Goal: Task Accomplishment & Management: Manage account settings

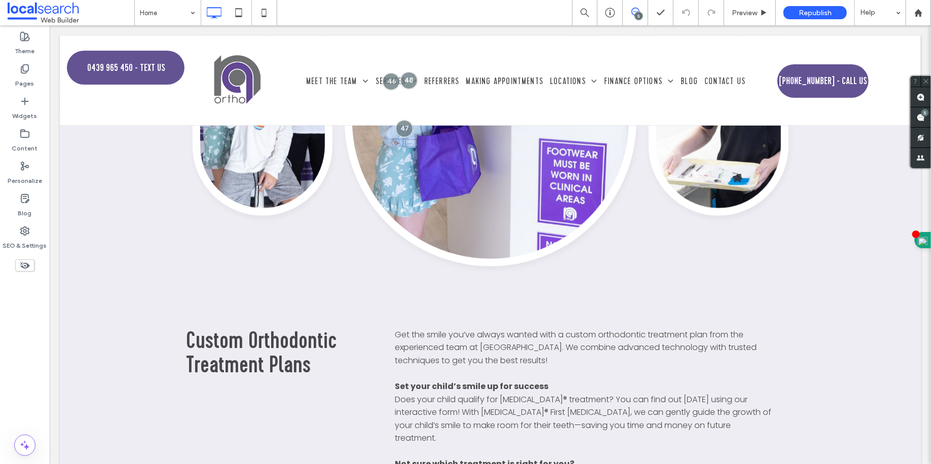
scroll to position [950, 0]
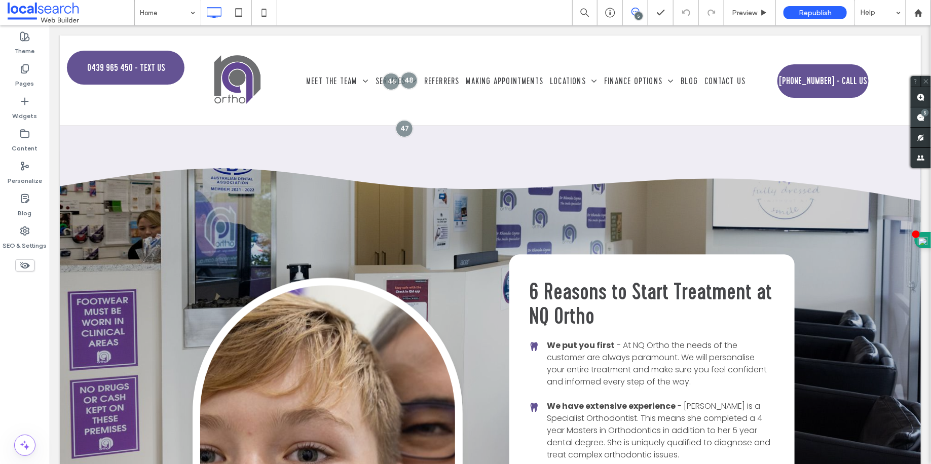
click at [922, 116] on use at bounding box center [921, 118] width 8 height 8
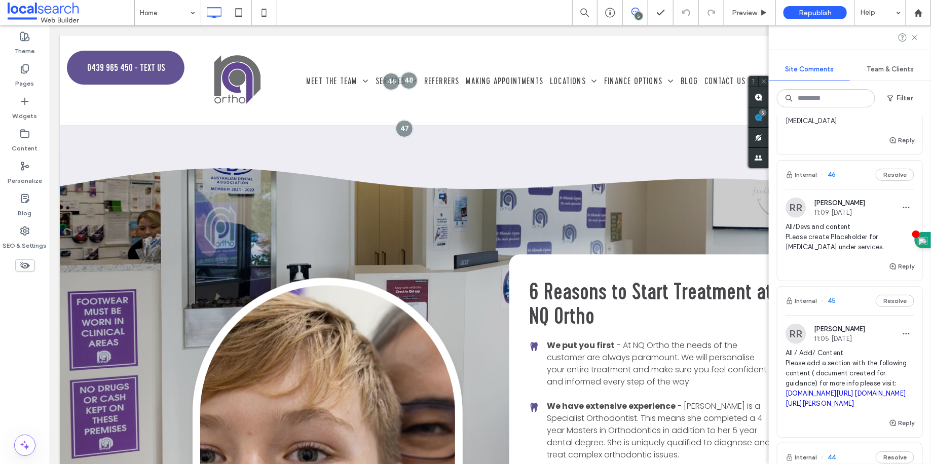
scroll to position [256, 0]
click at [828, 363] on span "All / Add/ Content Please add a section with the following content ( document c…" at bounding box center [850, 378] width 129 height 61
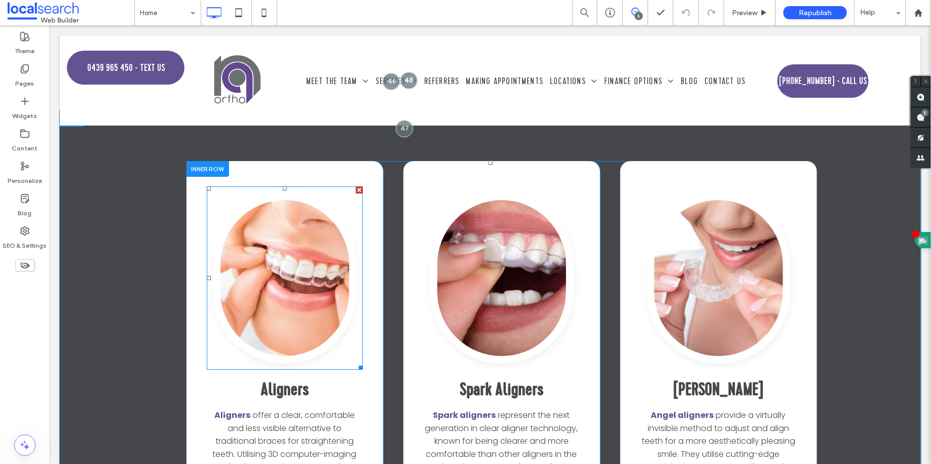
scroll to position [1736, 0]
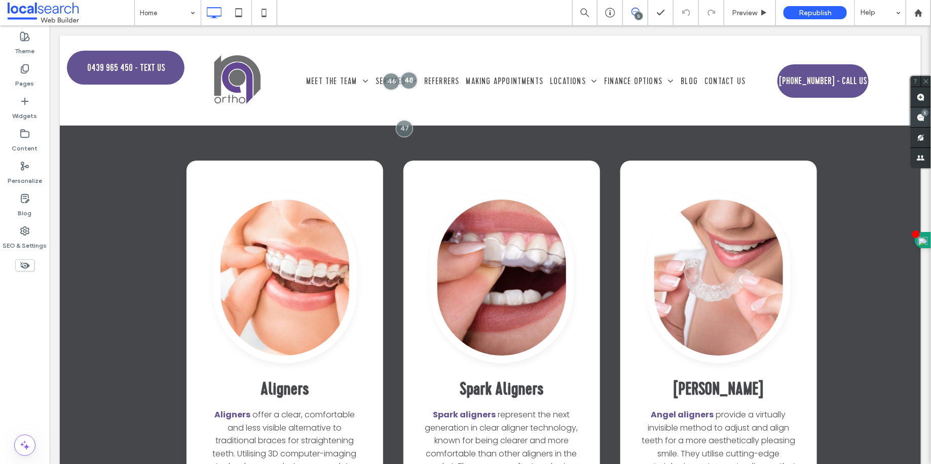
click at [922, 120] on use at bounding box center [921, 118] width 8 height 8
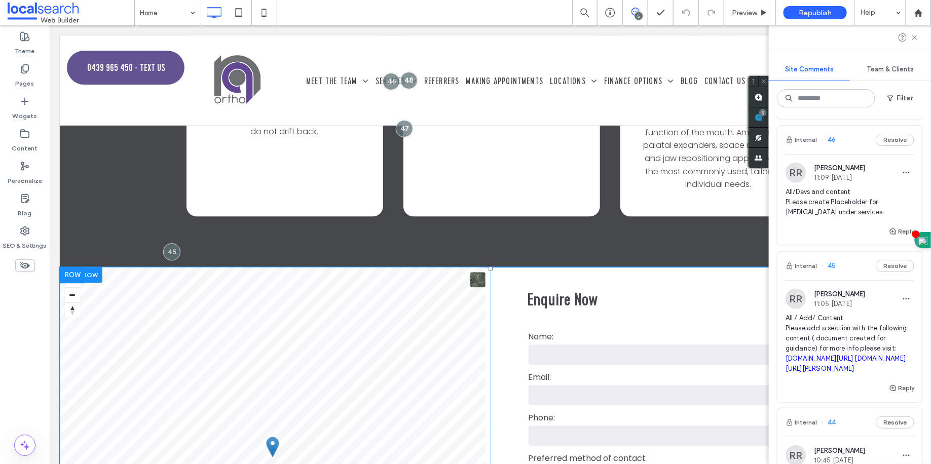
scroll to position [2912, 0]
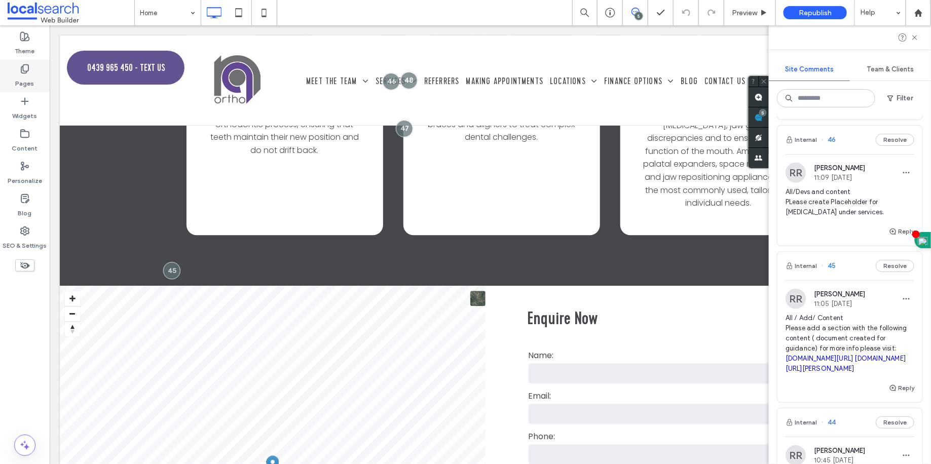
click at [35, 76] on div "Pages" at bounding box center [25, 76] width 50 height 32
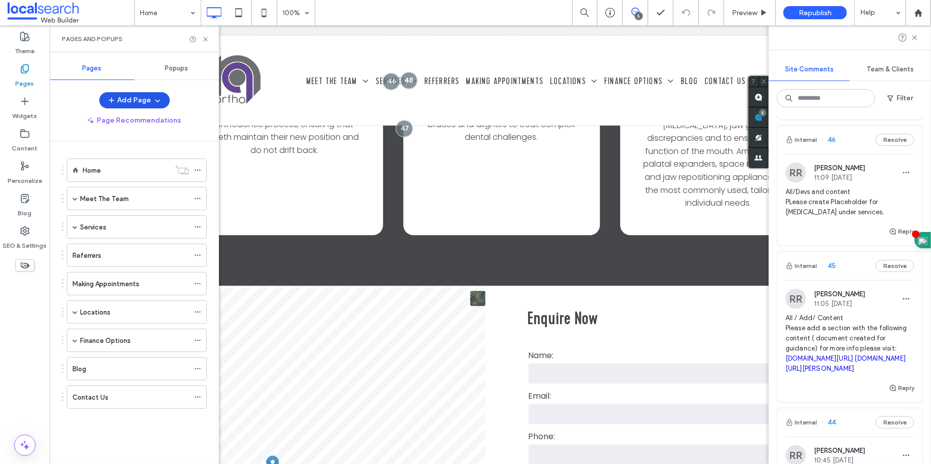
click at [160, 101] on icon "button" at bounding box center [158, 100] width 8 height 8
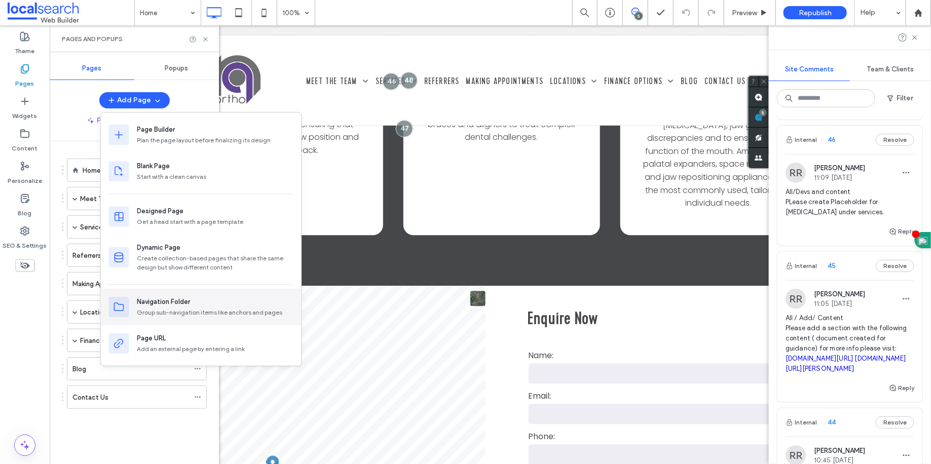
click at [172, 304] on div "Navigation Folder" at bounding box center [163, 302] width 53 height 10
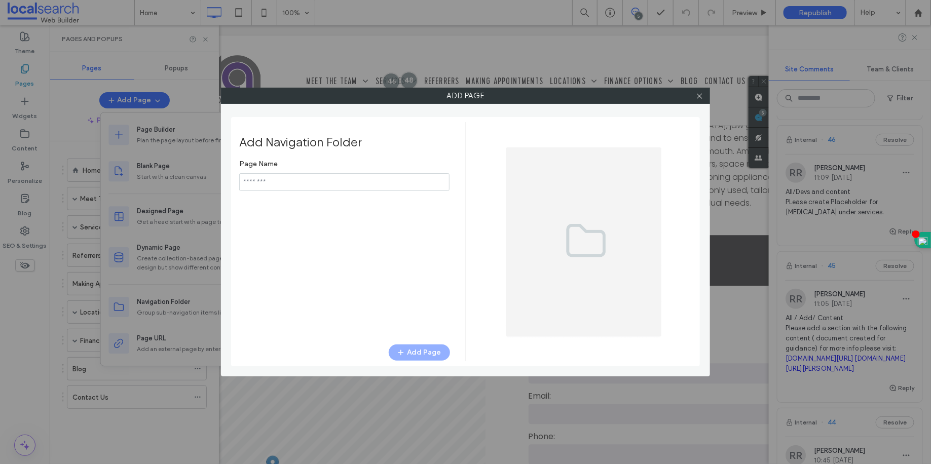
click at [339, 181] on input "notEmpty" at bounding box center [344, 182] width 210 height 18
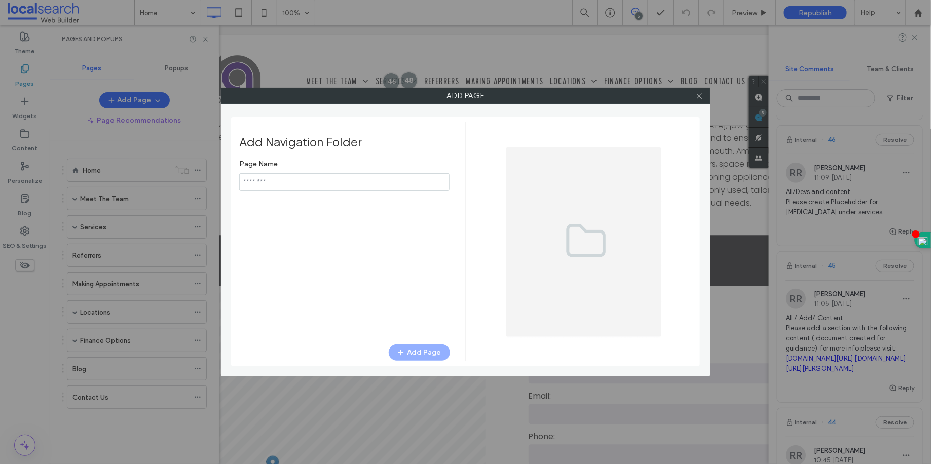
click at [339, 181] on input "notEmpty" at bounding box center [344, 182] width 210 height 18
click at [701, 95] on icon at bounding box center [700, 96] width 8 height 8
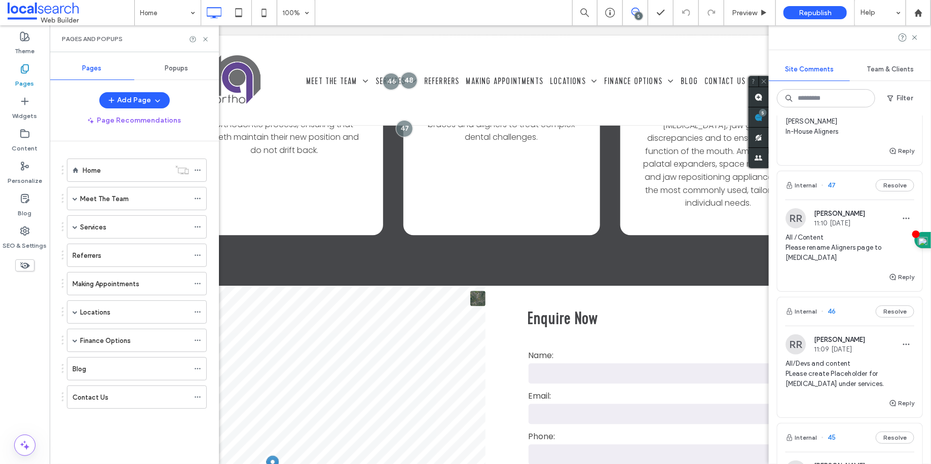
scroll to position [0, 0]
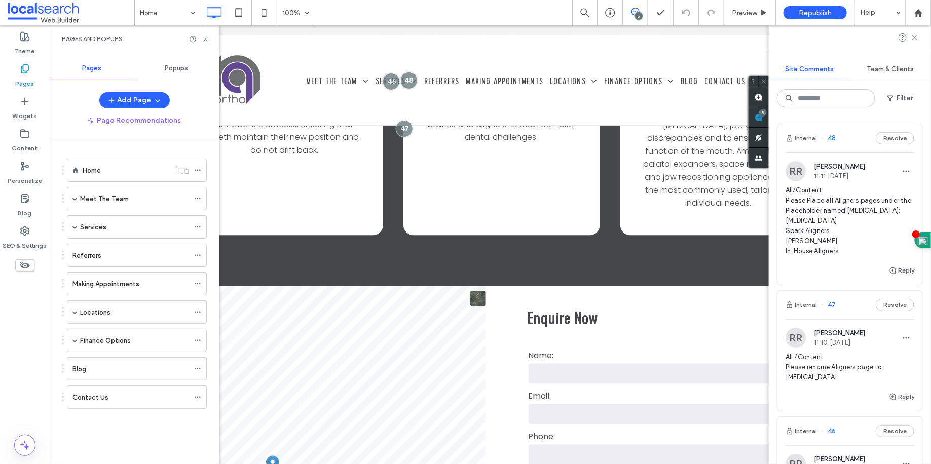
click at [863, 211] on span "All/Content Please Place all Aligners pages under the Placeholder named [MEDICA…" at bounding box center [850, 220] width 129 height 71
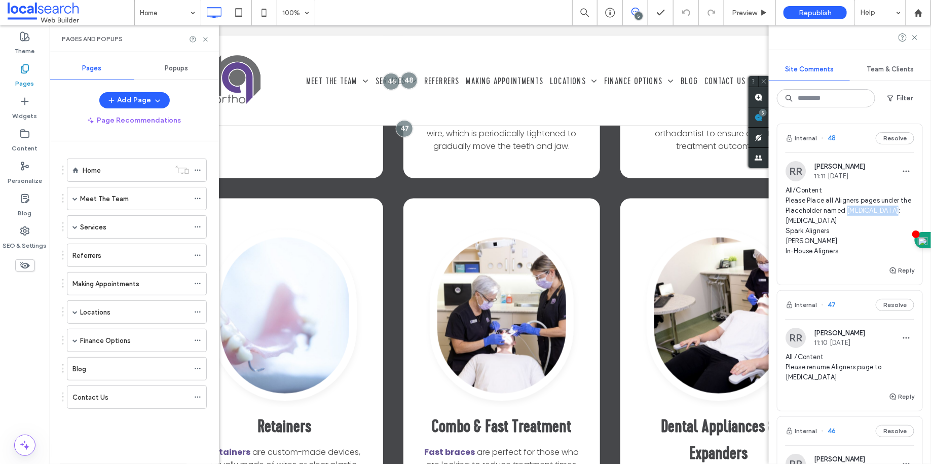
scroll to position [1161, 0]
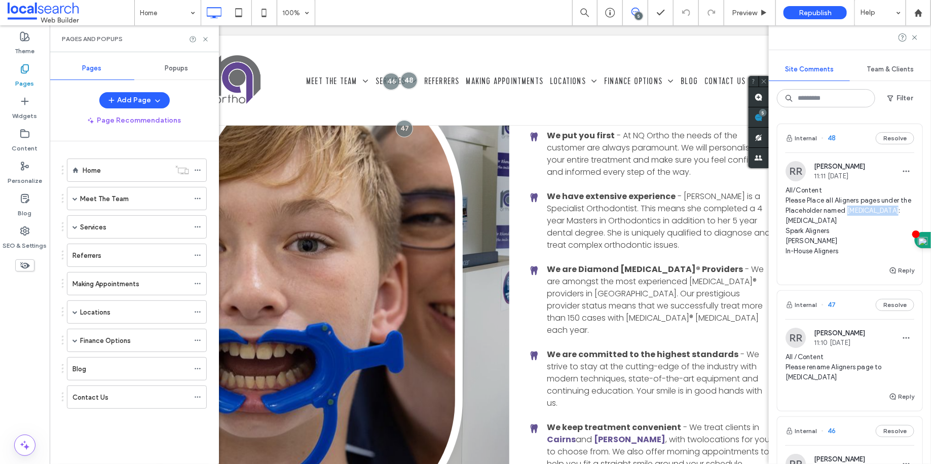
drag, startPoint x: 863, startPoint y: 211, endPoint x: 882, endPoint y: 213, distance: 19.3
click at [881, 213] on span "All/Content Please Place all Aligners pages under the Placeholder named [MEDICA…" at bounding box center [850, 220] width 129 height 71
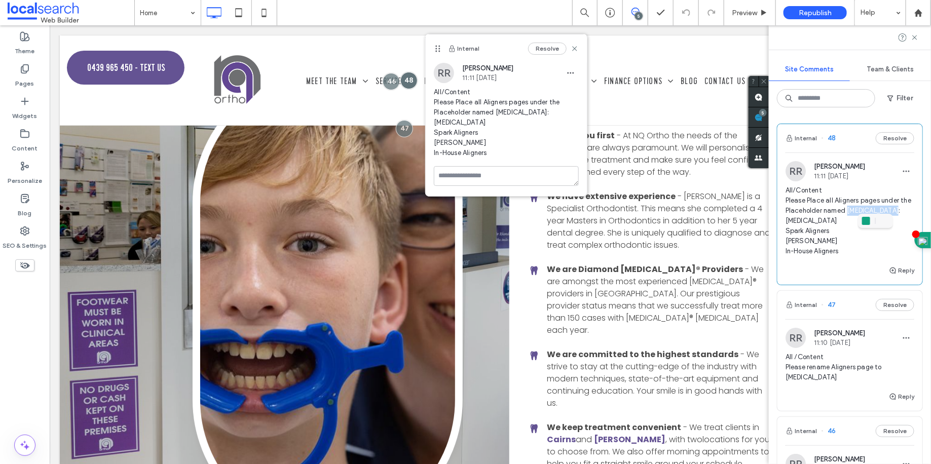
copy span "[MEDICAL_DATA]"
click at [885, 212] on span "All/Content Please Place all Aligners pages under the Placeholder named [MEDICA…" at bounding box center [850, 220] width 129 height 71
drag, startPoint x: 885, startPoint y: 212, endPoint x: 868, endPoint y: 210, distance: 17.4
click at [868, 210] on span "All/Content Please Place all Aligners pages under the Placeholder named [MEDICA…" at bounding box center [850, 220] width 129 height 71
click at [35, 88] on div "Pages" at bounding box center [25, 76] width 50 height 32
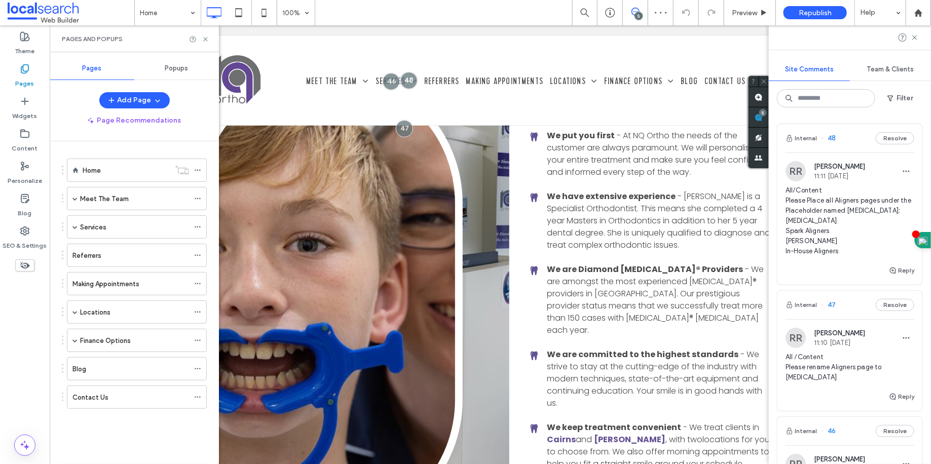
click at [167, 94] on div "Add Page" at bounding box center [134, 100] width 70 height 16
click at [162, 101] on button "Add Page" at bounding box center [134, 100] width 70 height 16
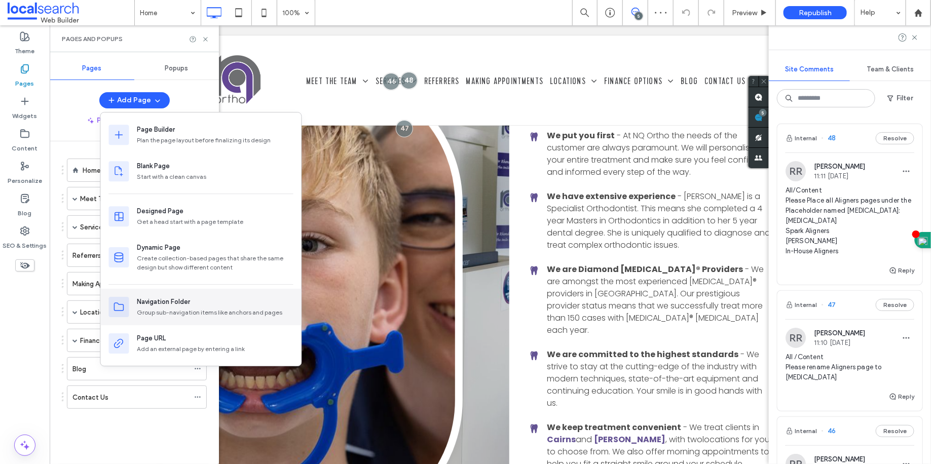
click at [181, 311] on div "Group sub-navigation items like anchors and pages" at bounding box center [215, 312] width 156 height 9
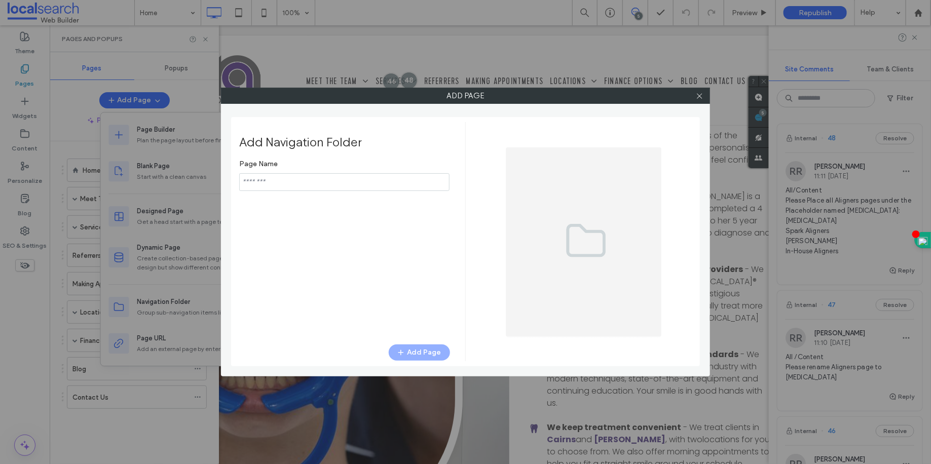
click at [342, 194] on div "Page Name Add Page" at bounding box center [344, 245] width 211 height 180
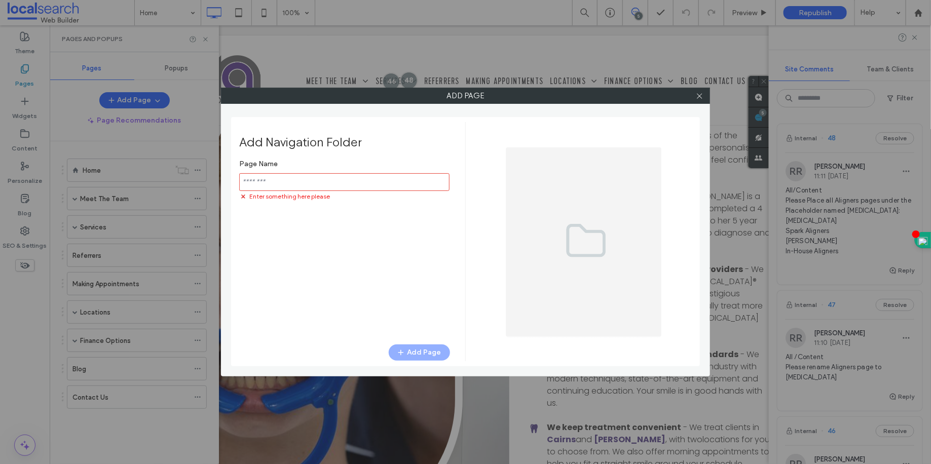
click at [342, 189] on input "notEmpty" at bounding box center [344, 182] width 210 height 18
paste input "**********"
type input "**********"
click at [416, 346] on button "Add Page" at bounding box center [419, 353] width 61 height 16
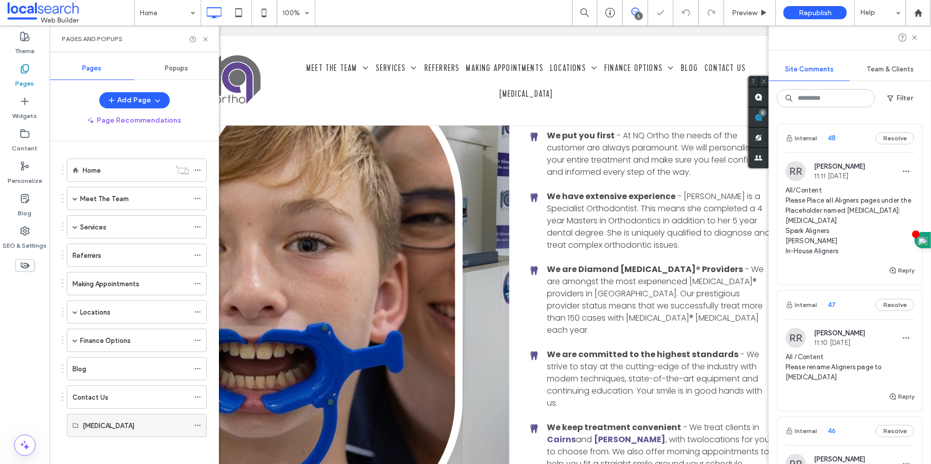
click at [184, 421] on div "[MEDICAL_DATA]" at bounding box center [136, 426] width 106 height 11
click at [162, 425] on div "[MEDICAL_DATA]" at bounding box center [136, 426] width 106 height 11
click at [143, 427] on div "[MEDICAL_DATA]" at bounding box center [136, 426] width 106 height 22
click at [77, 229] on div "Services" at bounding box center [137, 226] width 140 height 23
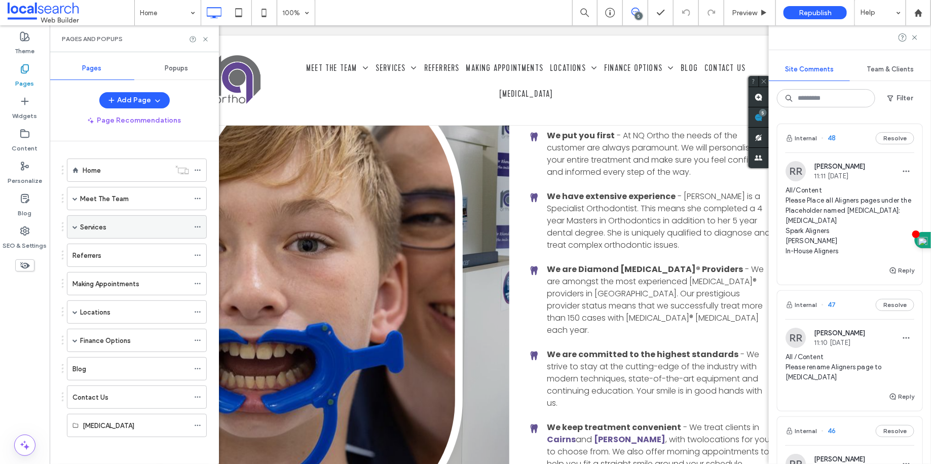
click at [77, 225] on span at bounding box center [74, 227] width 5 height 5
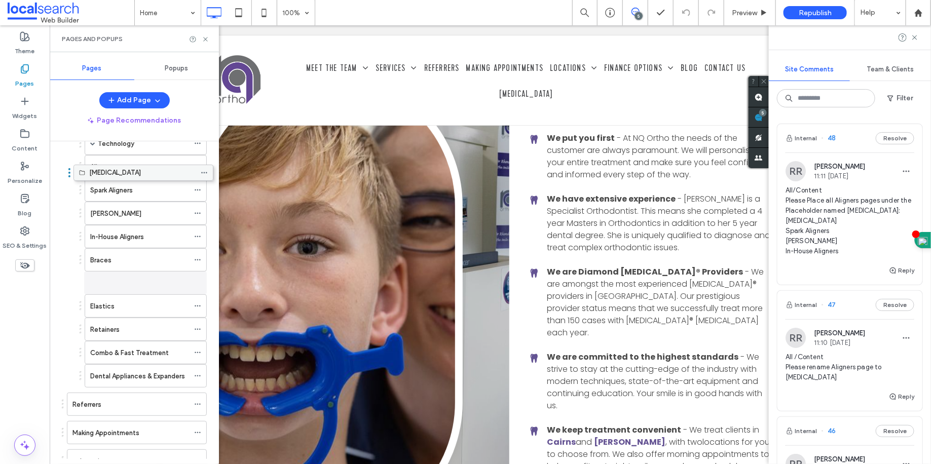
scroll to position [77, 0]
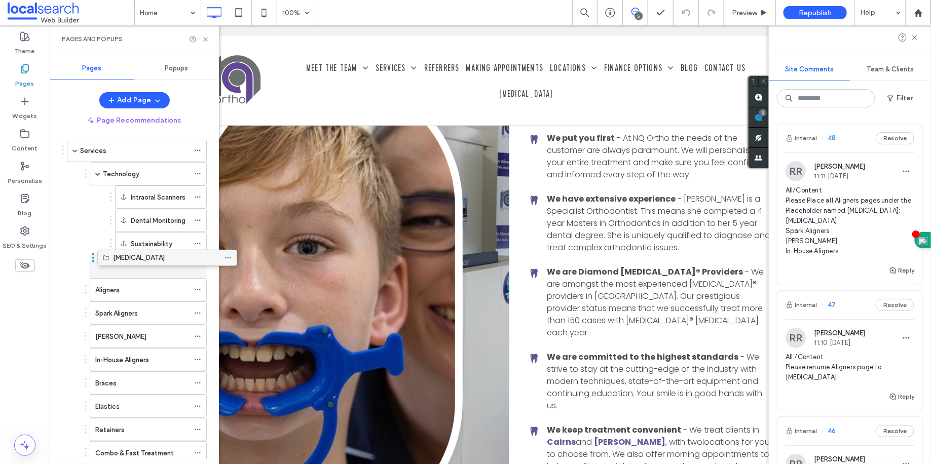
drag, startPoint x: 127, startPoint y: 437, endPoint x: 158, endPoint y: 255, distance: 184.5
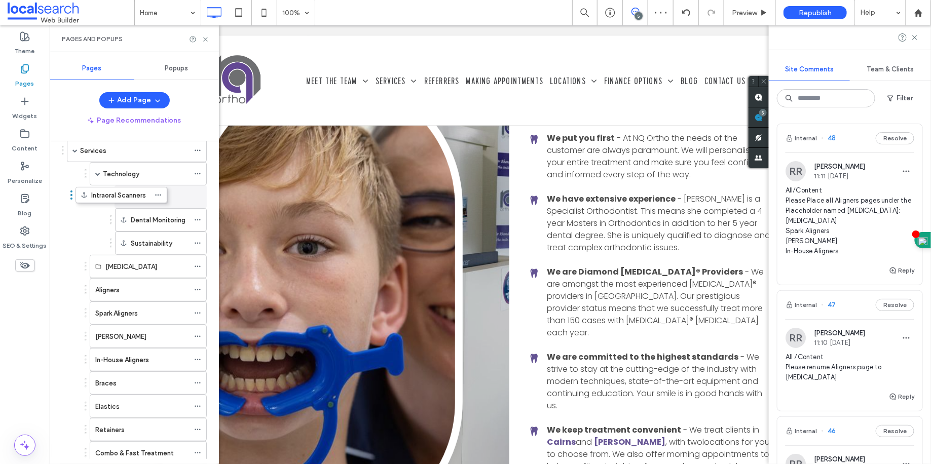
drag, startPoint x: 110, startPoint y: 193, endPoint x: 70, endPoint y: 192, distance: 39.5
drag, startPoint x: 100, startPoint y: 281, endPoint x: 154, endPoint y: 280, distance: 53.7
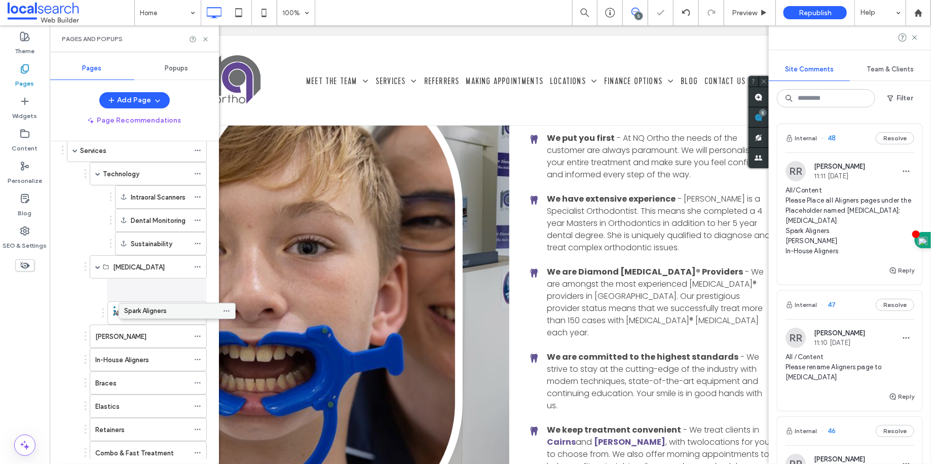
drag, startPoint x: 130, startPoint y: 306, endPoint x: 159, endPoint y: 306, distance: 28.9
drag, startPoint x: 121, startPoint y: 330, endPoint x: 164, endPoint y: 331, distance: 42.6
drag, startPoint x: 127, startPoint y: 356, endPoint x: 158, endPoint y: 357, distance: 30.4
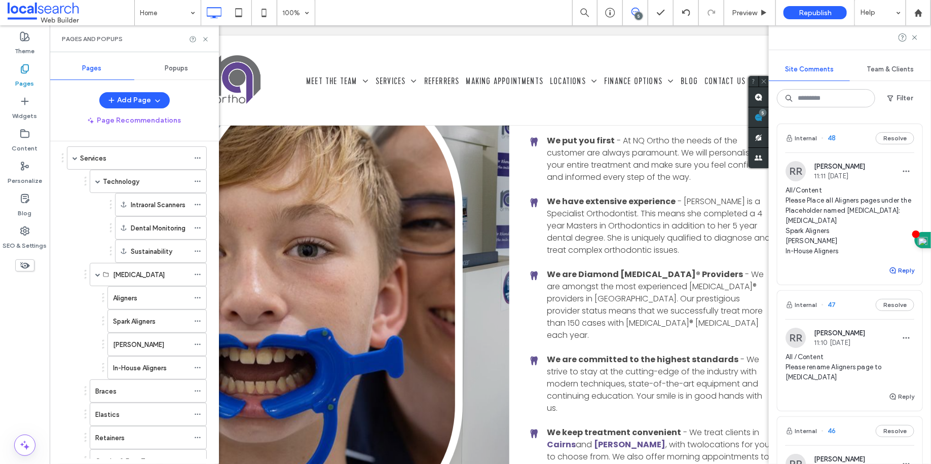
scroll to position [1156, 0]
click at [838, 221] on span "All/Content Please Place all Aligners pages under the Placeholder named [MEDICA…" at bounding box center [850, 220] width 129 height 71
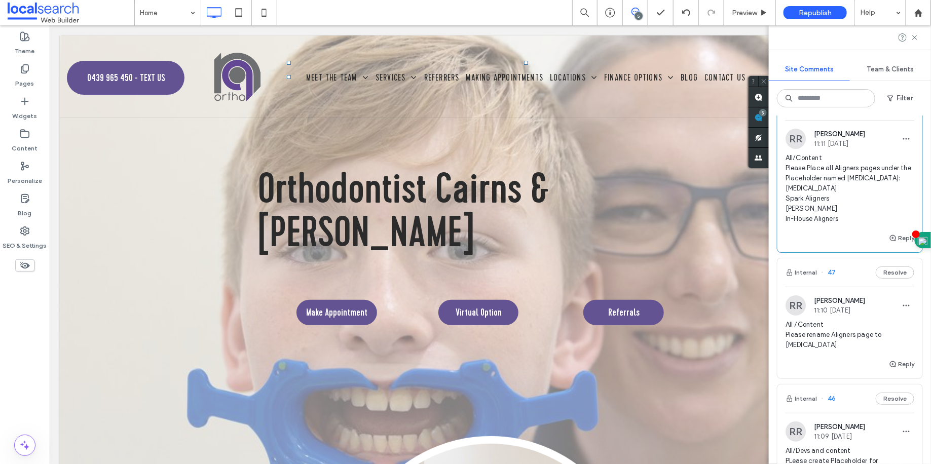
scroll to position [42, 0]
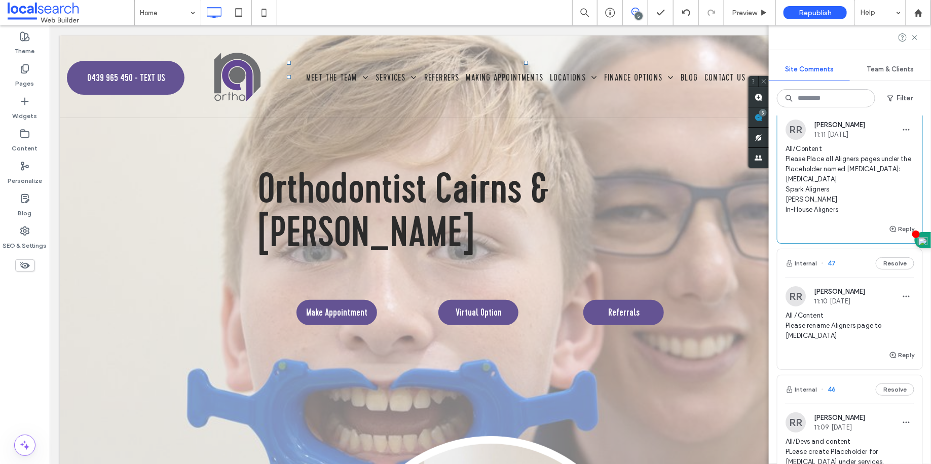
click at [850, 332] on span "All /Content Please rename Aligners page to [MEDICAL_DATA]" at bounding box center [850, 326] width 129 height 30
click at [849, 331] on span "All /Content Please rename Aligners page to [MEDICAL_DATA]" at bounding box center [850, 326] width 129 height 30
click at [848, 327] on span "All /Content Please rename Aligners page to [MEDICAL_DATA]" at bounding box center [850, 326] width 129 height 30
click at [24, 85] on label "Pages" at bounding box center [25, 81] width 19 height 14
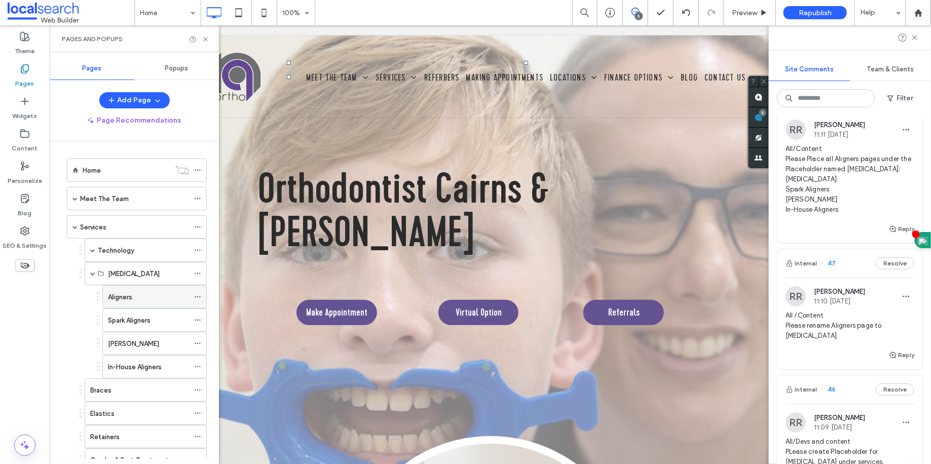
click at [120, 289] on label "Aligners" at bounding box center [120, 297] width 24 height 18
click at [198, 293] on icon at bounding box center [197, 296] width 7 height 7
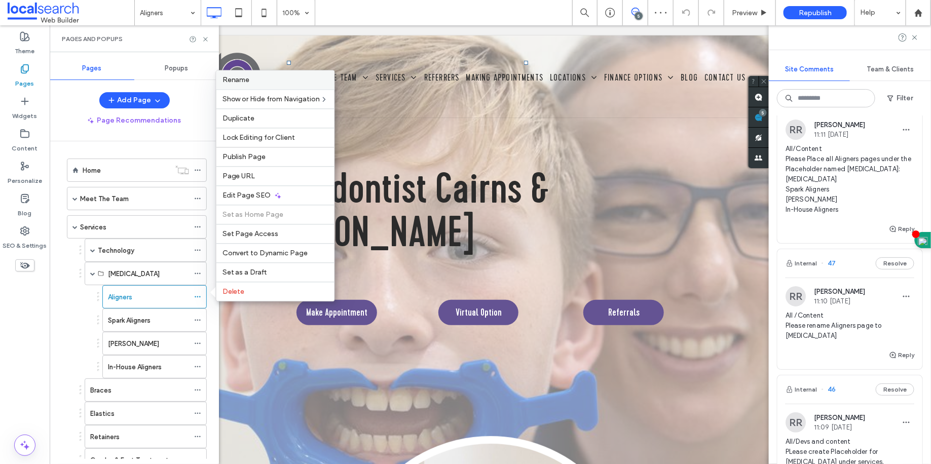
click at [254, 84] on div "Rename" at bounding box center [275, 79] width 118 height 19
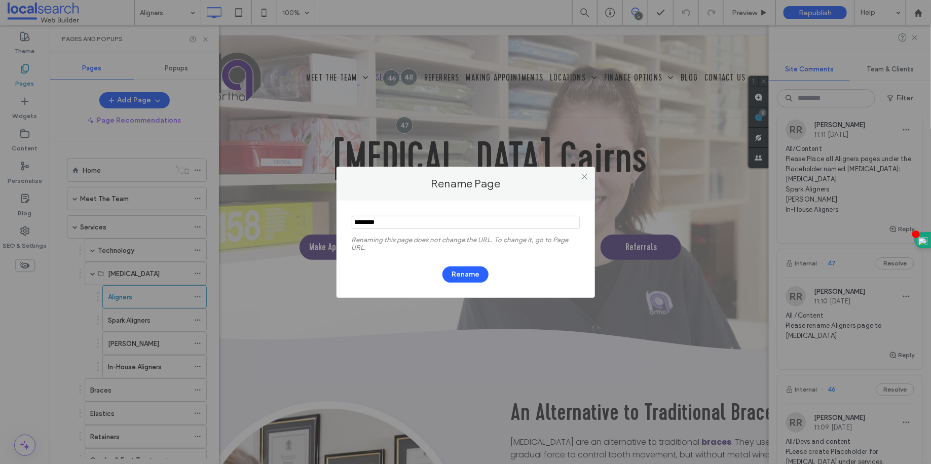
click at [442, 216] on input "notEmpty" at bounding box center [466, 222] width 228 height 13
type input "**********"
click at [469, 274] on button "Rename" at bounding box center [465, 275] width 46 height 16
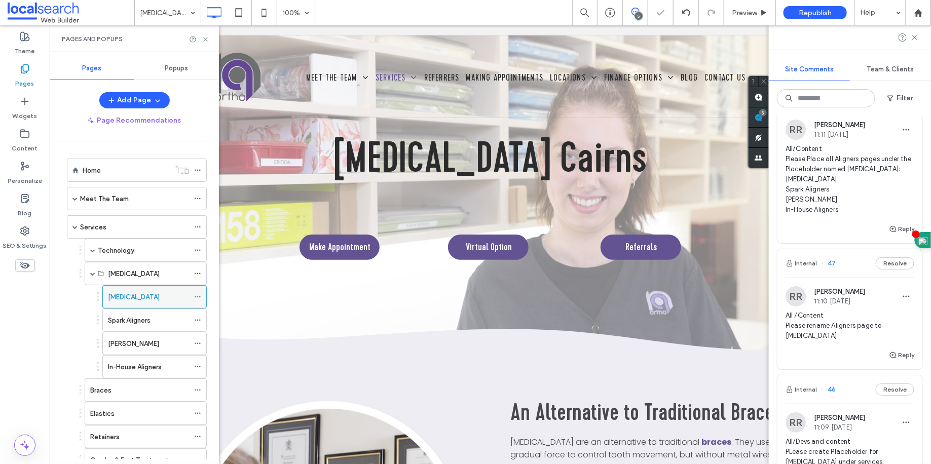
click at [197, 293] on icon at bounding box center [197, 296] width 7 height 7
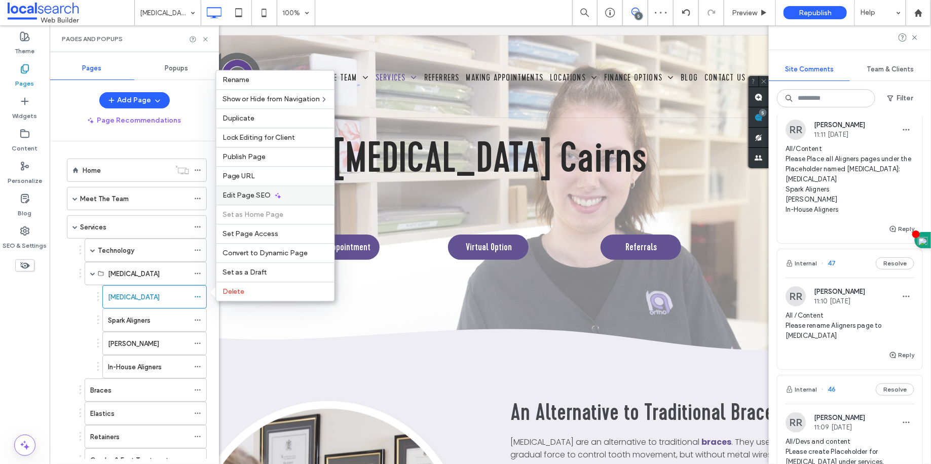
click at [252, 199] on span "Edit Page SEO" at bounding box center [246, 195] width 49 height 9
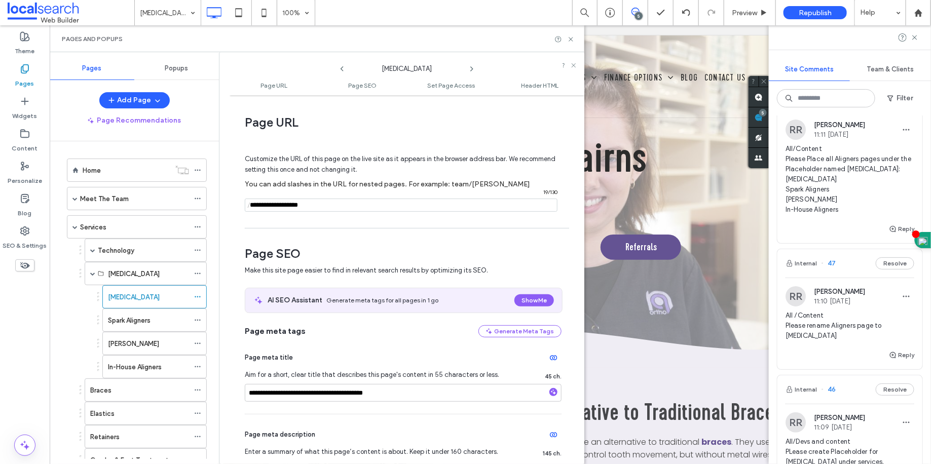
click at [313, 208] on input "notEmpty" at bounding box center [401, 205] width 313 height 13
click at [314, 208] on input "notEmpty" at bounding box center [401, 205] width 313 height 13
click at [322, 210] on input "notEmpty" at bounding box center [401, 205] width 313 height 13
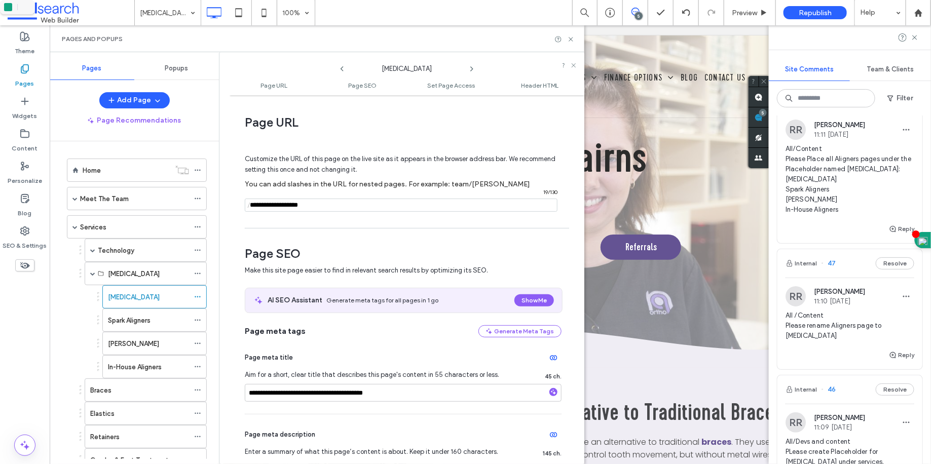
click at [321, 205] on input "notEmpty" at bounding box center [401, 205] width 313 height 13
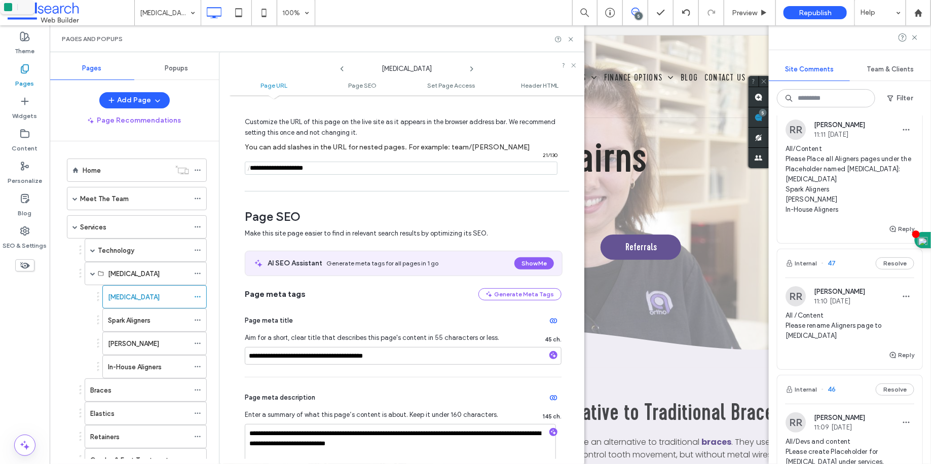
scroll to position [53, 0]
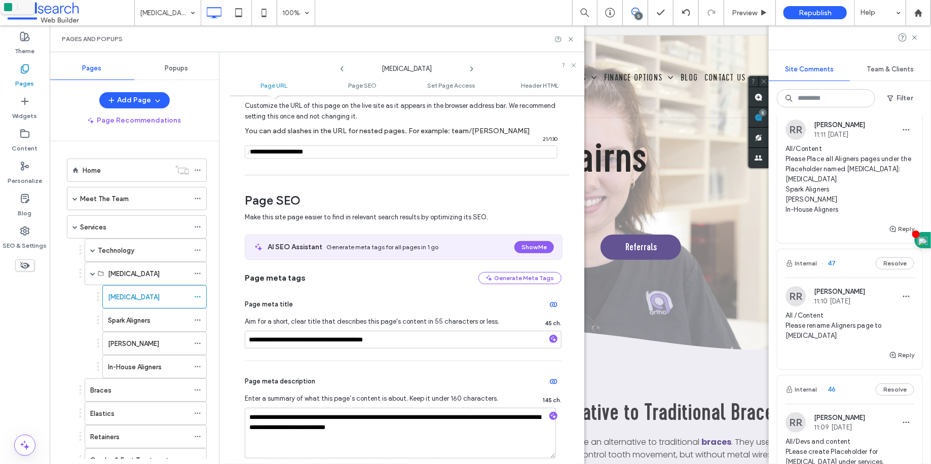
type input "**********"
click at [443, 403] on span "Enter a summary of what this page’s content is about. Keep it under 160 charact…" at bounding box center [375, 399] width 260 height 10
click at [377, 417] on div at bounding box center [465, 232] width 931 height 464
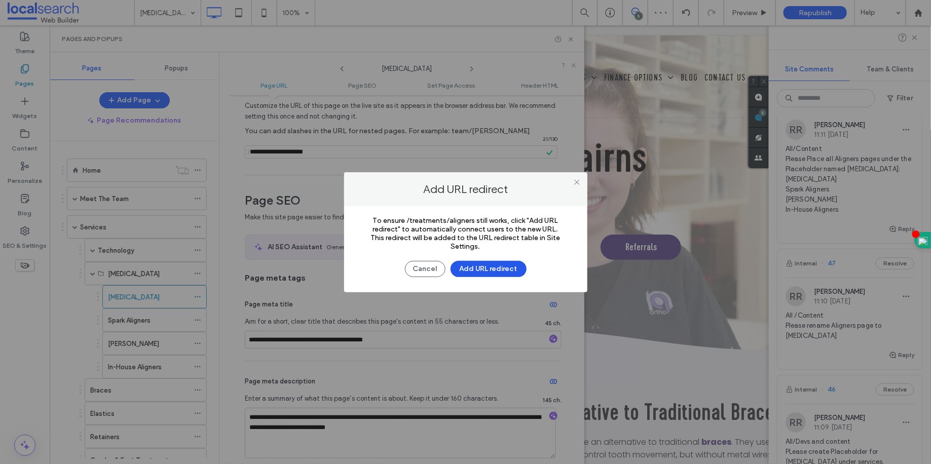
click at [492, 268] on button "Add URL redirect" at bounding box center [489, 269] width 76 height 16
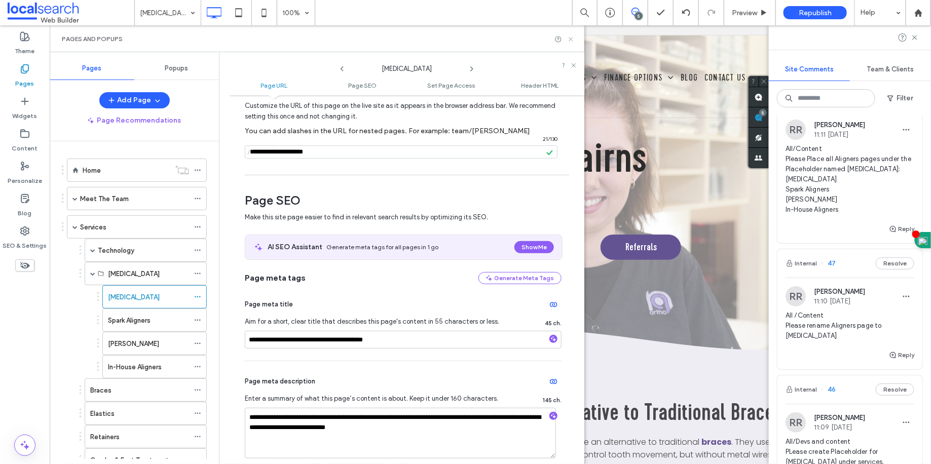
click at [573, 42] on icon at bounding box center [571, 39] width 8 height 8
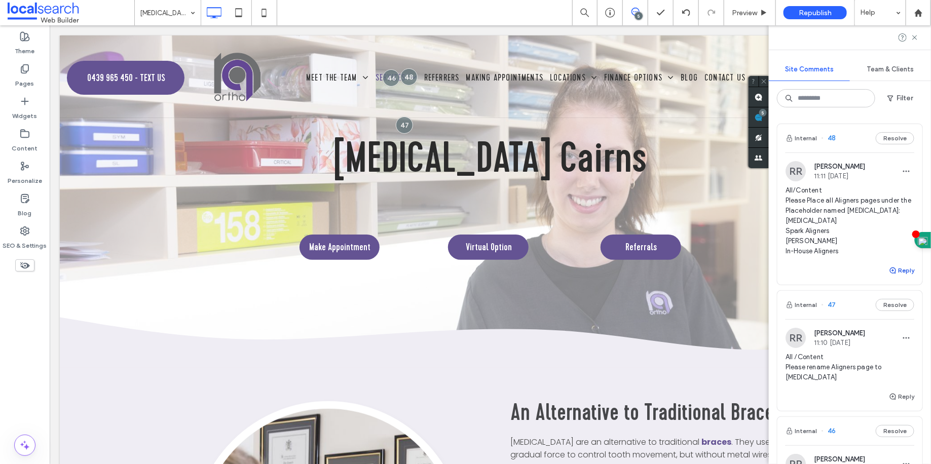
click at [894, 270] on button "Reply" at bounding box center [901, 271] width 25 height 12
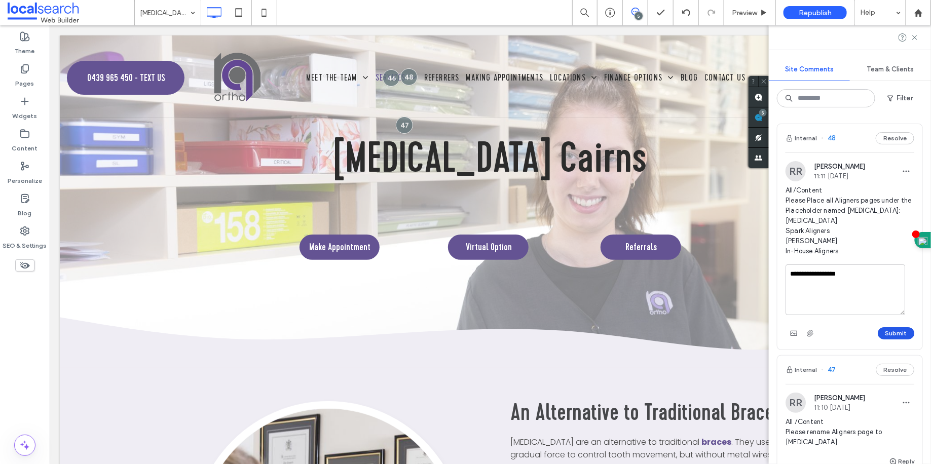
type textarea "**********"
click at [892, 329] on button "Submit" at bounding box center [896, 333] width 36 height 12
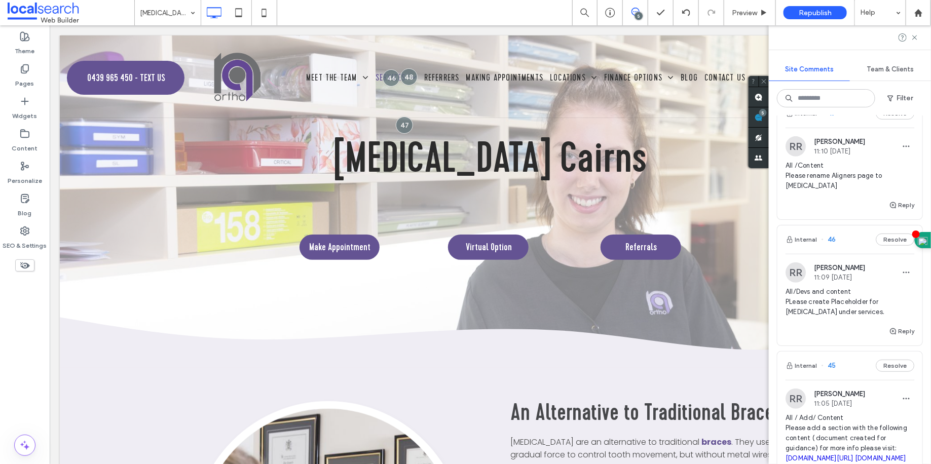
scroll to position [243, 0]
click at [8, 82] on div "Pages" at bounding box center [25, 76] width 50 height 32
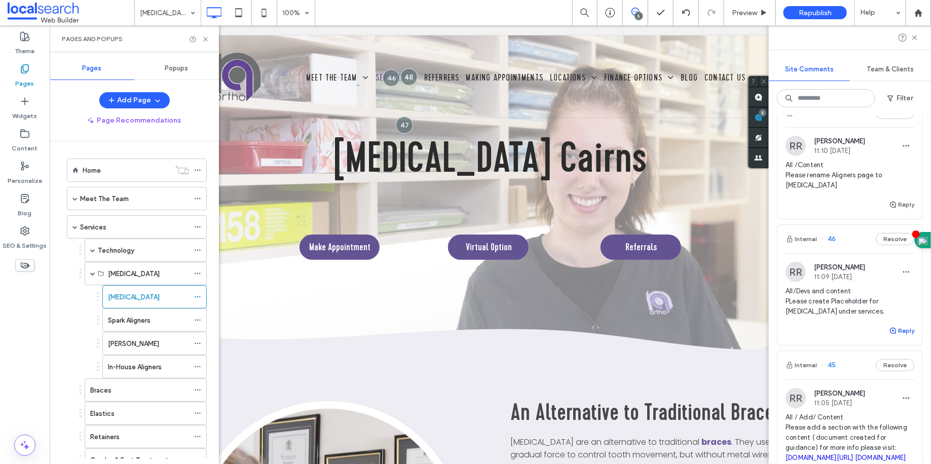
click at [890, 334] on use "button" at bounding box center [893, 331] width 6 height 6
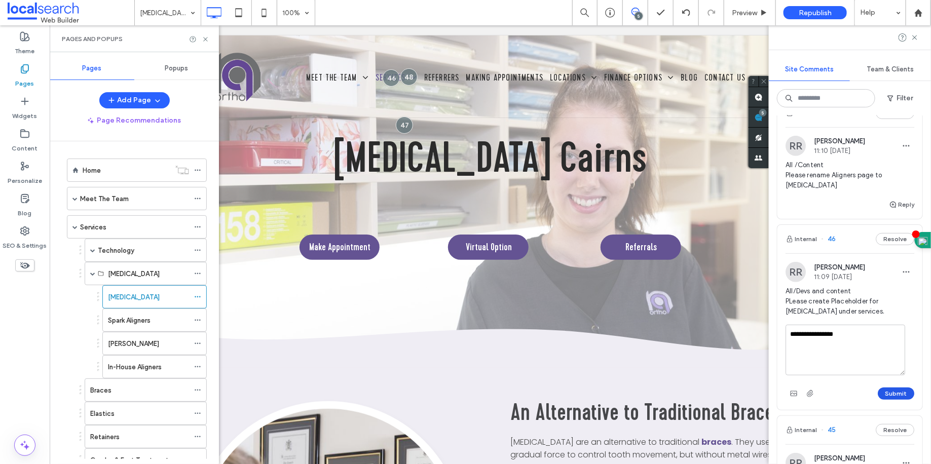
type textarea "**********"
click at [889, 400] on button "Submit" at bounding box center [896, 394] width 36 height 12
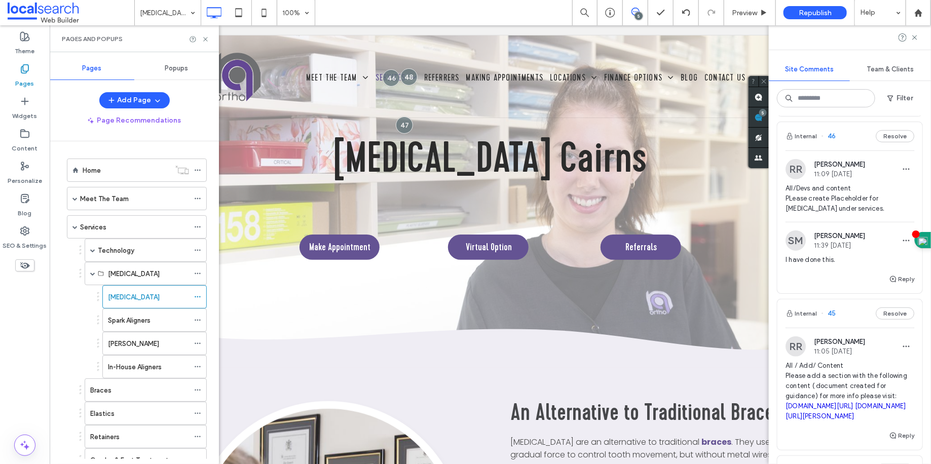
scroll to position [528, 0]
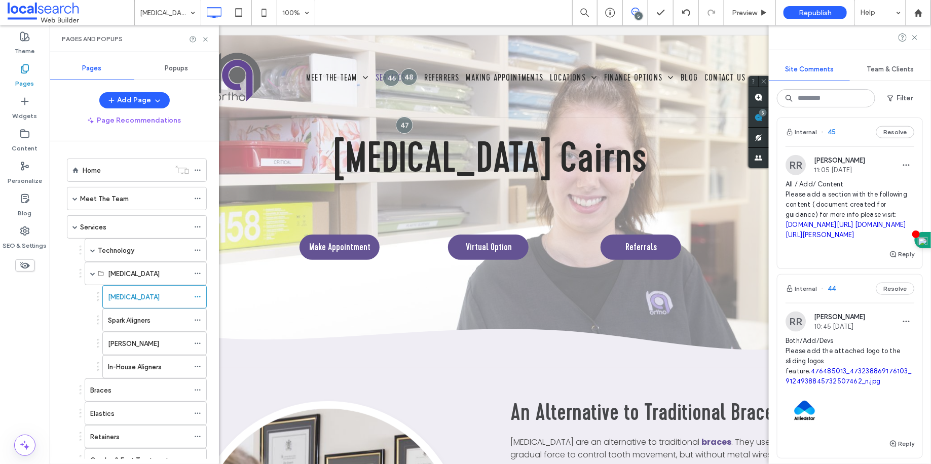
click at [842, 196] on span "All / Add/ Content Please add a section with the following content ( document c…" at bounding box center [850, 209] width 129 height 61
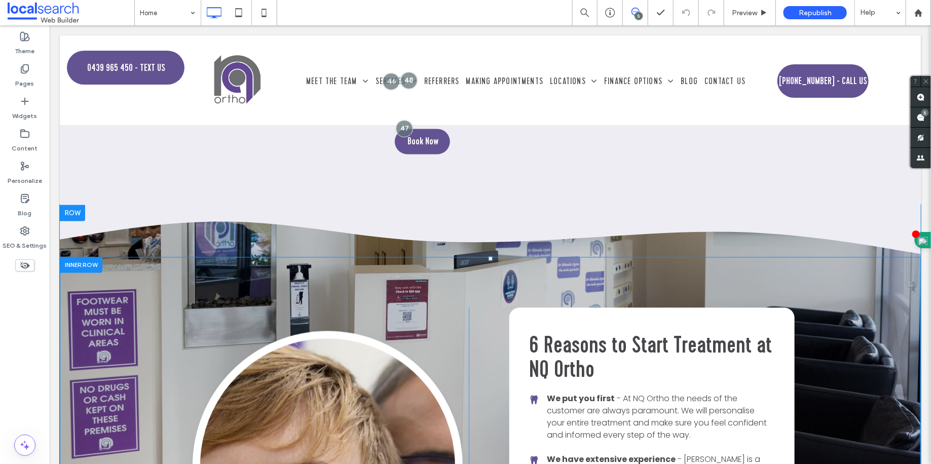
scroll to position [823, 0]
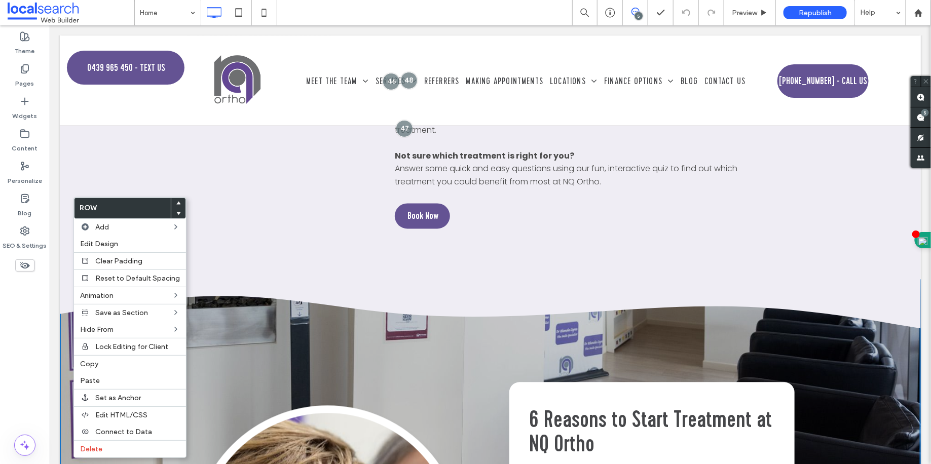
click at [412, 277] on icon at bounding box center [489, 303] width 861 height 52
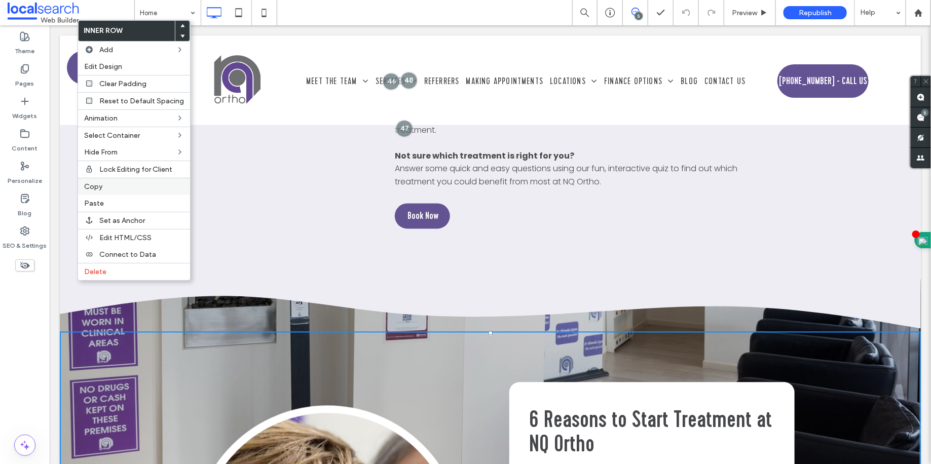
click at [117, 192] on div "Copy" at bounding box center [134, 186] width 112 height 17
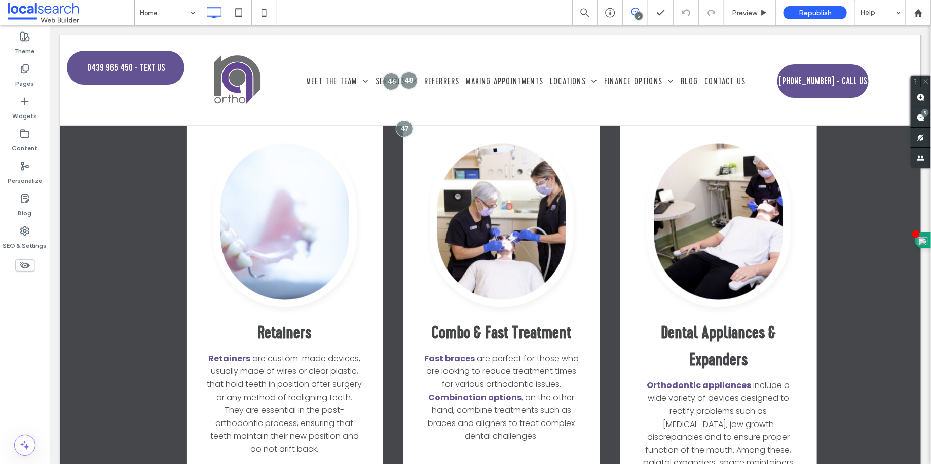
scroll to position [2879, 0]
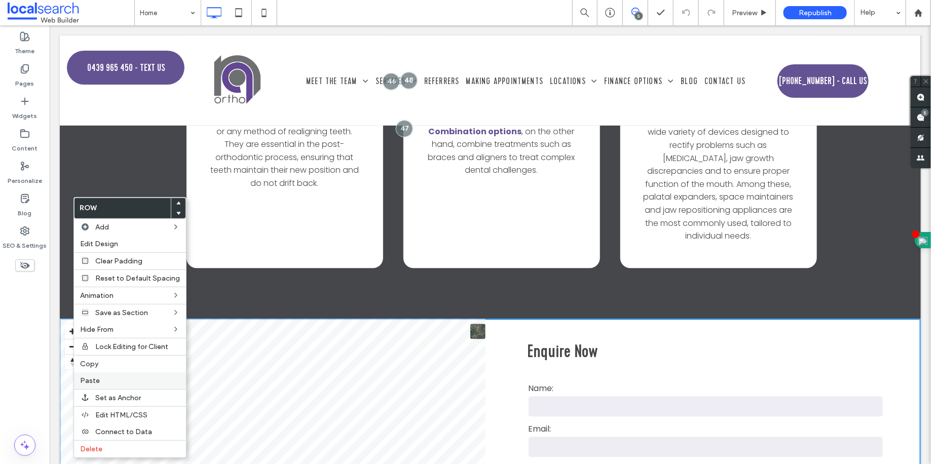
click at [104, 379] on label "Paste" at bounding box center [130, 381] width 100 height 9
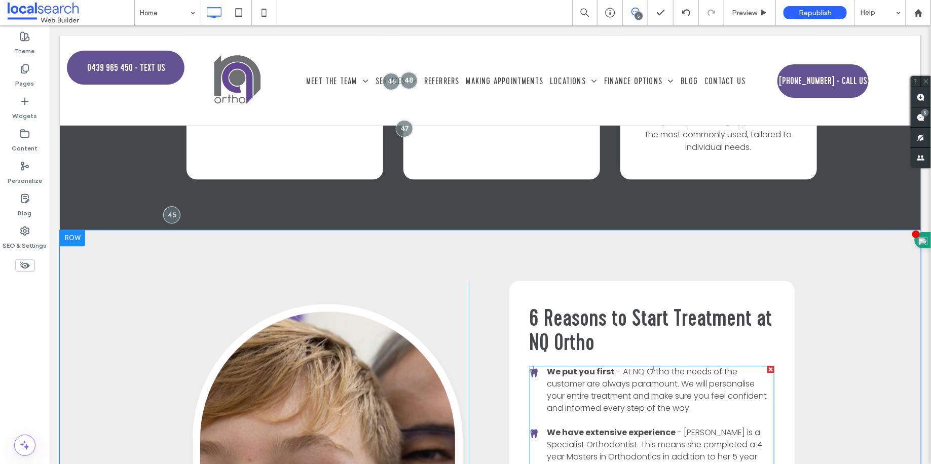
scroll to position [2957, 0]
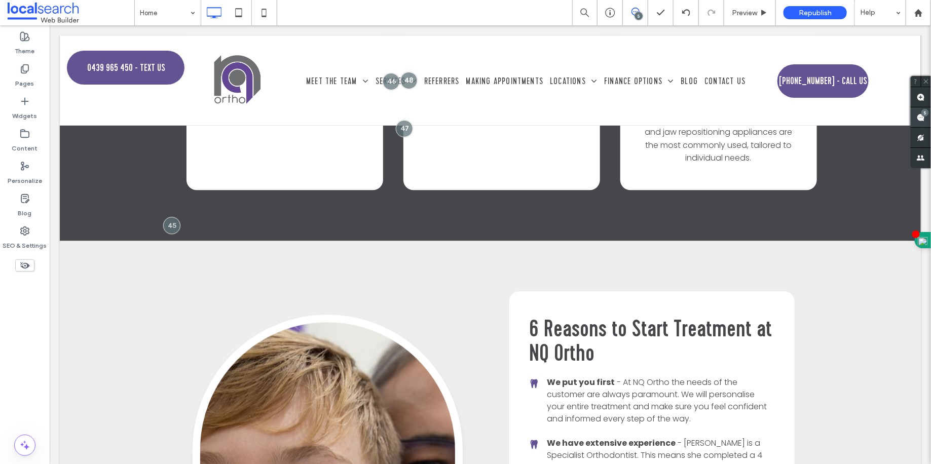
click at [917, 122] on span at bounding box center [921, 117] width 20 height 20
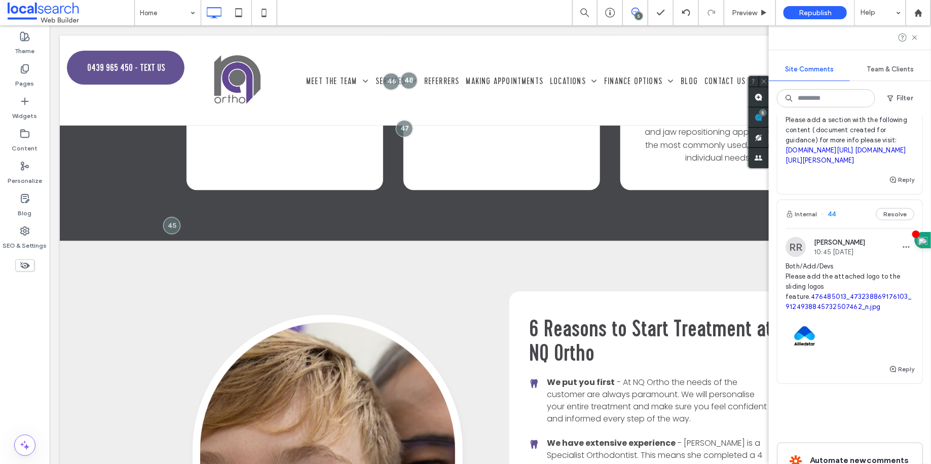
scroll to position [528, 0]
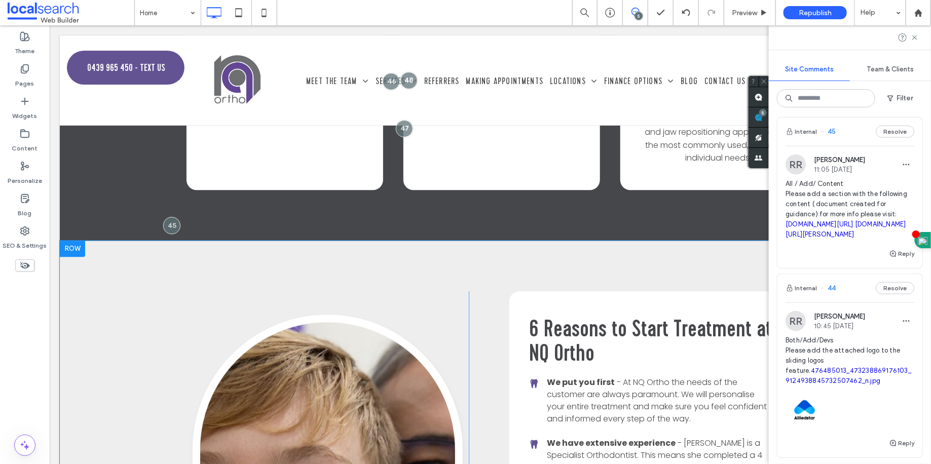
click at [566, 313] on span "6 Reasons to Start Treatment at NQ Ortho" at bounding box center [650, 340] width 243 height 54
click at [567, 313] on span "6 Reasons to Start Treatment at NQ Ortho" at bounding box center [650, 340] width 243 height 54
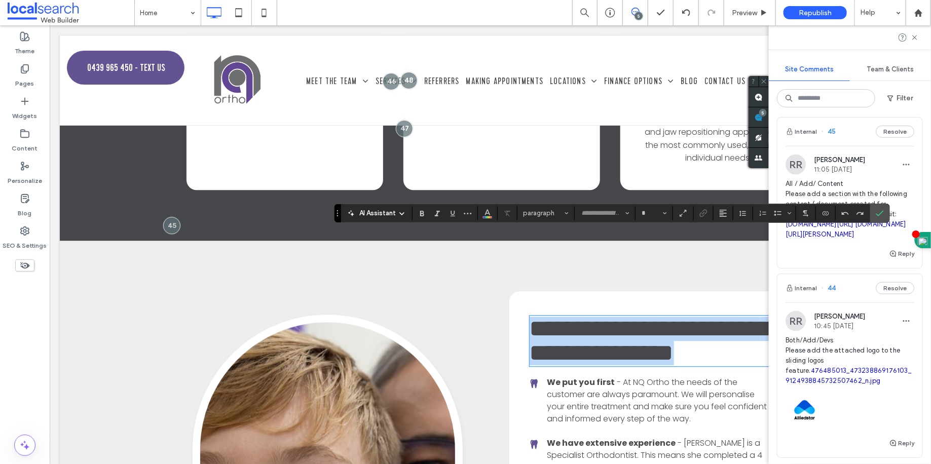
click at [567, 316] on span "**********" at bounding box center [649, 340] width 241 height 48
type input "**********"
type input "**"
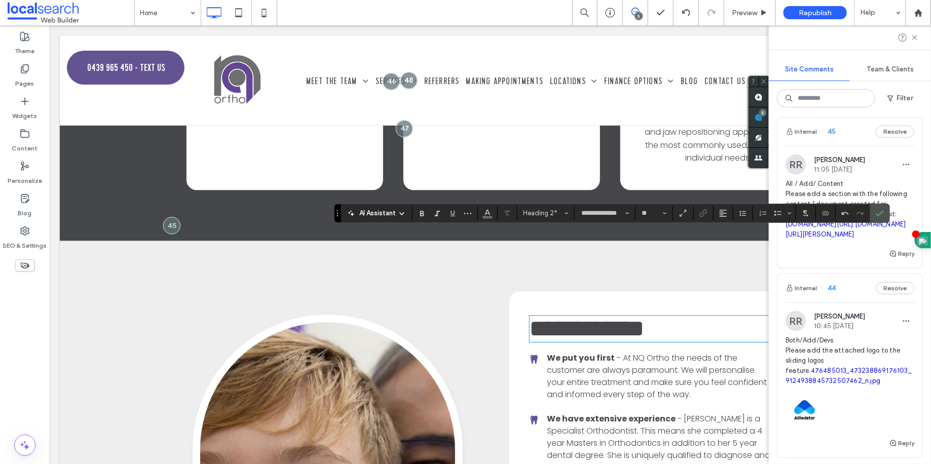
click at [602, 316] on span "**********" at bounding box center [587, 328] width 116 height 24
paste div
type input "*******"
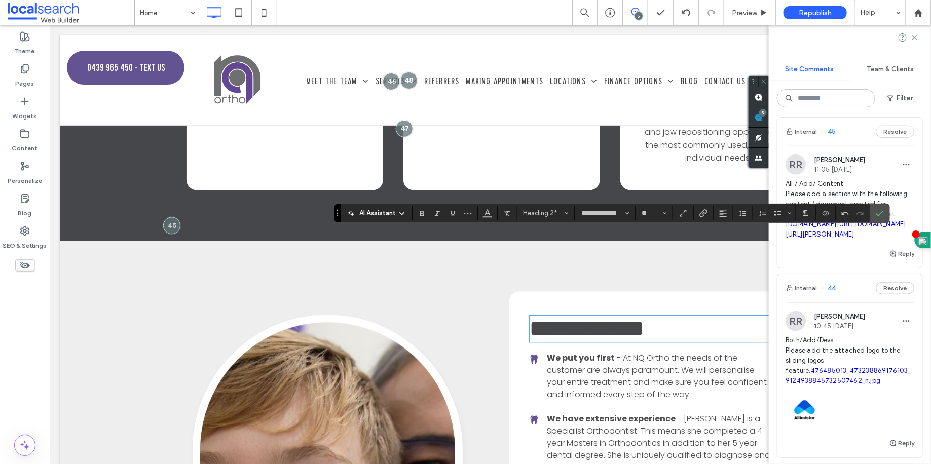
type input "**"
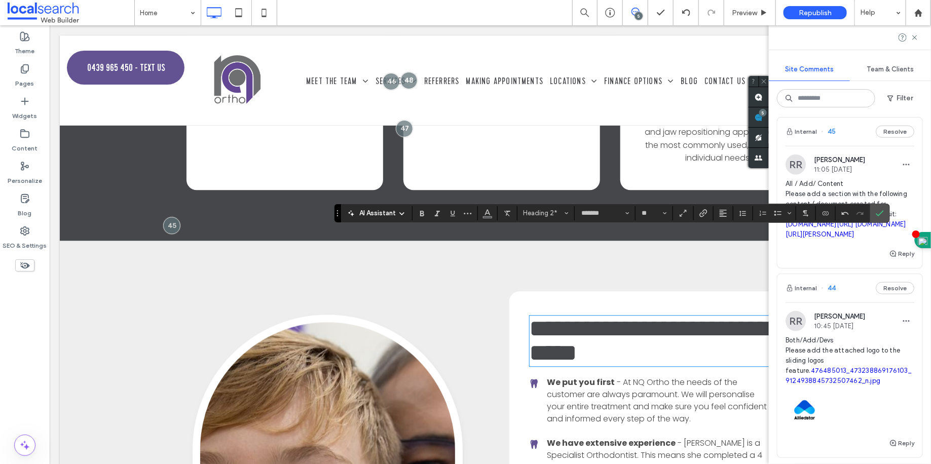
scroll to position [3, 0]
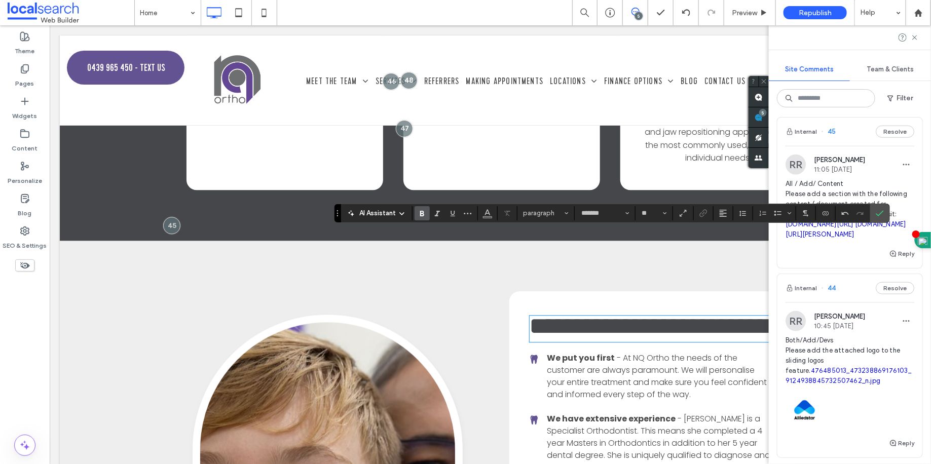
click at [686, 413] on span "- [PERSON_NAME] is a Specialist Orthodontist. This means she completed a 4 year…" at bounding box center [658, 443] width 223 height 60
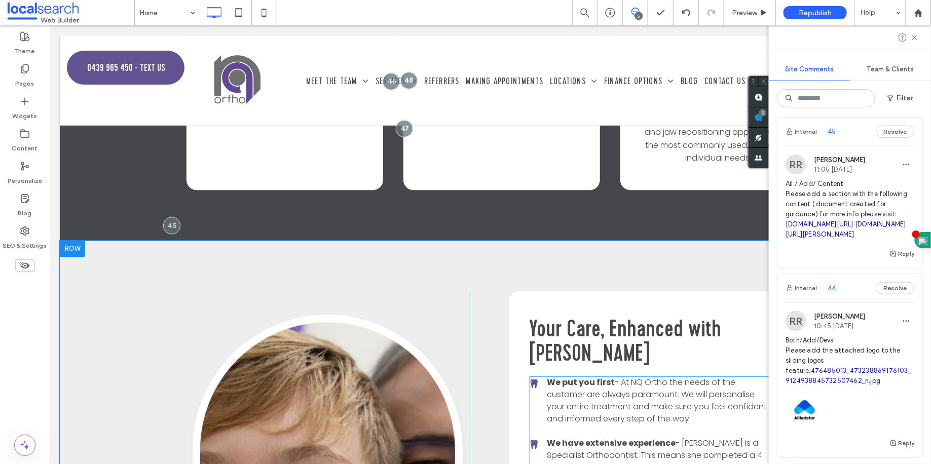
scroll to position [3161, 0]
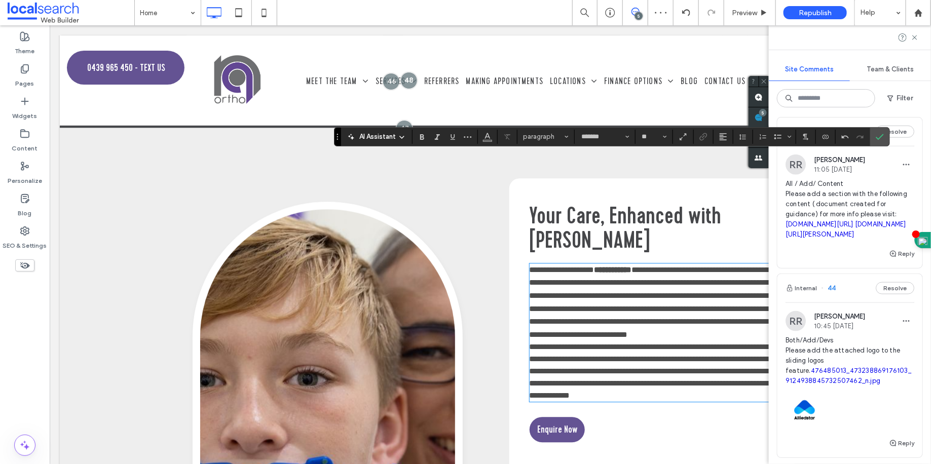
scroll to position [0, 0]
click at [915, 41] on icon at bounding box center [915, 37] width 8 height 8
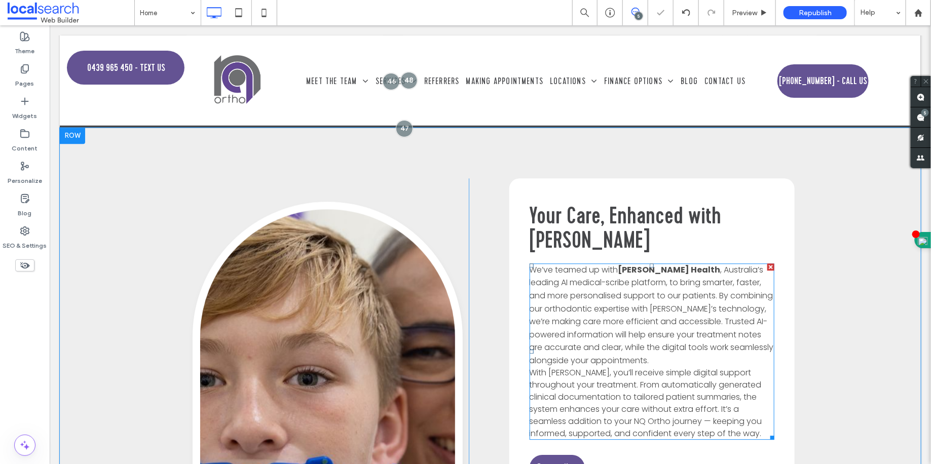
click at [716, 264] on span ", Australia’s leading AI medical-scribe platform, to bring smarter, faster, and…" at bounding box center [651, 315] width 244 height 102
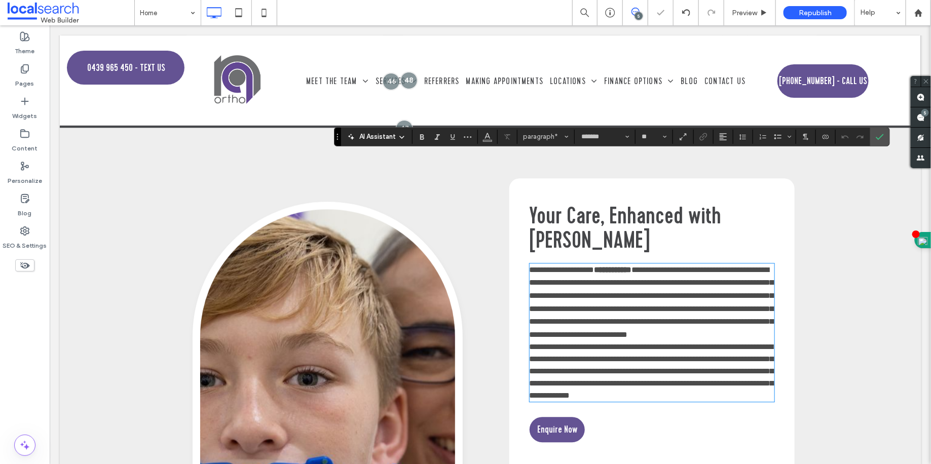
click at [702, 266] on span "**********" at bounding box center [651, 302] width 244 height 72
click at [692, 263] on p "**********" at bounding box center [651, 302] width 245 height 78
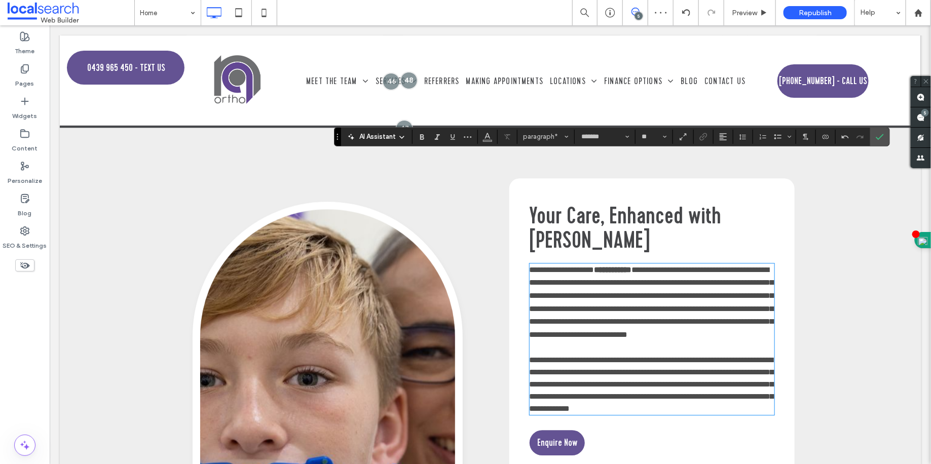
click at [629, 266] on strong "**********" at bounding box center [613, 270] width 38 height 8
drag, startPoint x: 629, startPoint y: 163, endPoint x: 661, endPoint y: 161, distance: 31.5
click at [631, 266] on strong "**********" at bounding box center [613, 270] width 38 height 8
click at [658, 341] on p "﻿" at bounding box center [651, 347] width 245 height 13
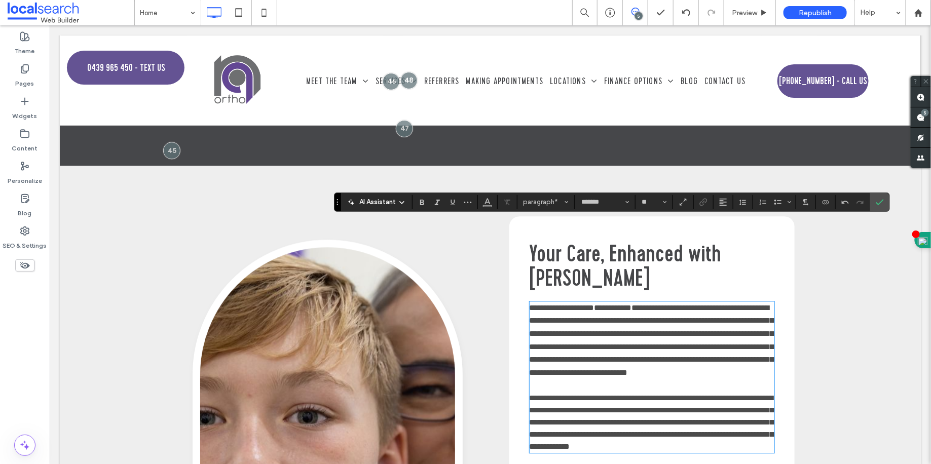
scroll to position [3105, 0]
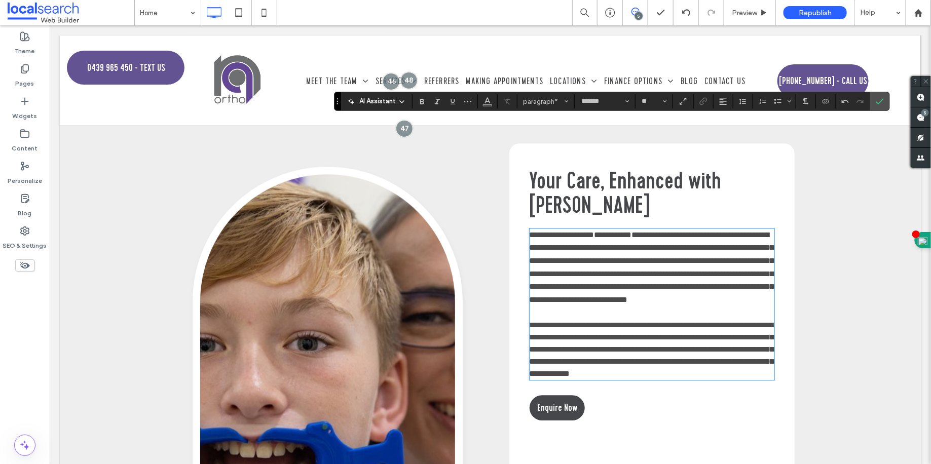
click at [537, 395] on span "Enquire Now" at bounding box center [557, 407] width 40 height 25
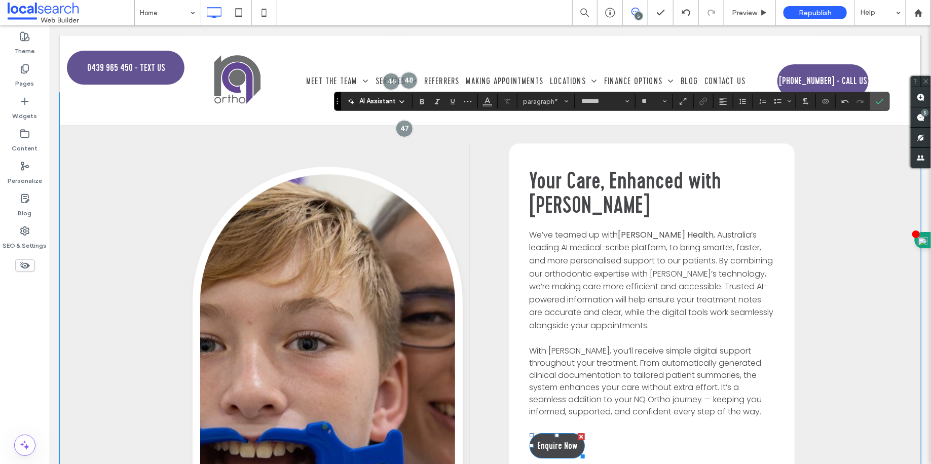
click at [537, 433] on span "Enquire Now" at bounding box center [557, 445] width 40 height 25
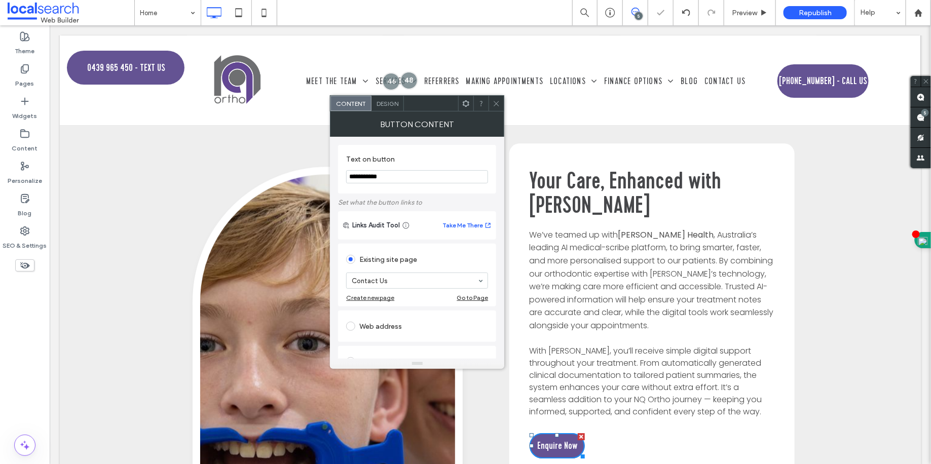
click at [384, 176] on input "**********" at bounding box center [417, 176] width 142 height 13
paste input "**********"
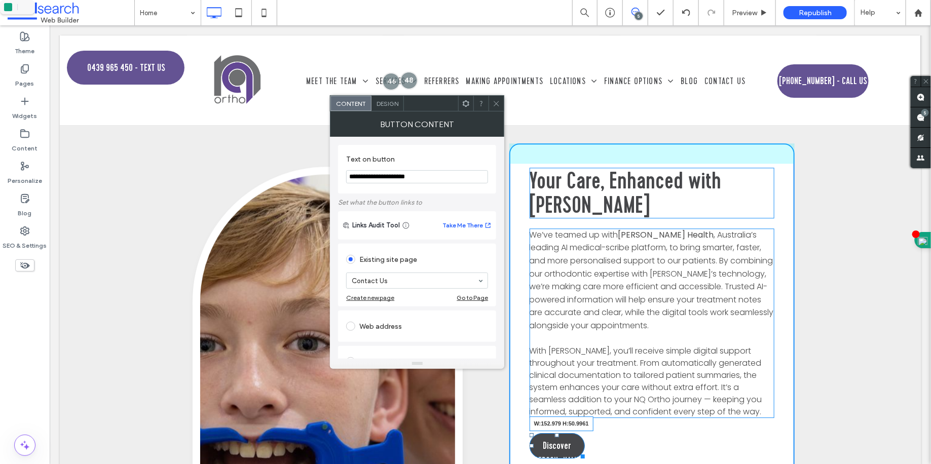
drag, startPoint x: 579, startPoint y: 344, endPoint x: 601, endPoint y: 345, distance: 22.3
click at [601, 345] on div "Your Care, Enhanced with [PERSON_NAME]’ve teamed up with [PERSON_NAME] , Austra…" at bounding box center [651, 394] width 285 height 502
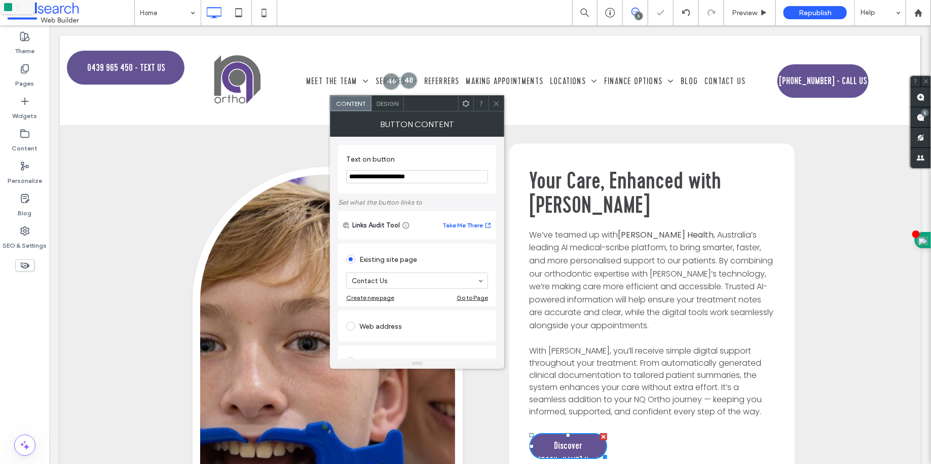
type input "**********"
click at [623, 345] on span "With [PERSON_NAME], you’ll receive simple digital support throughout your treat…" at bounding box center [645, 381] width 233 height 72
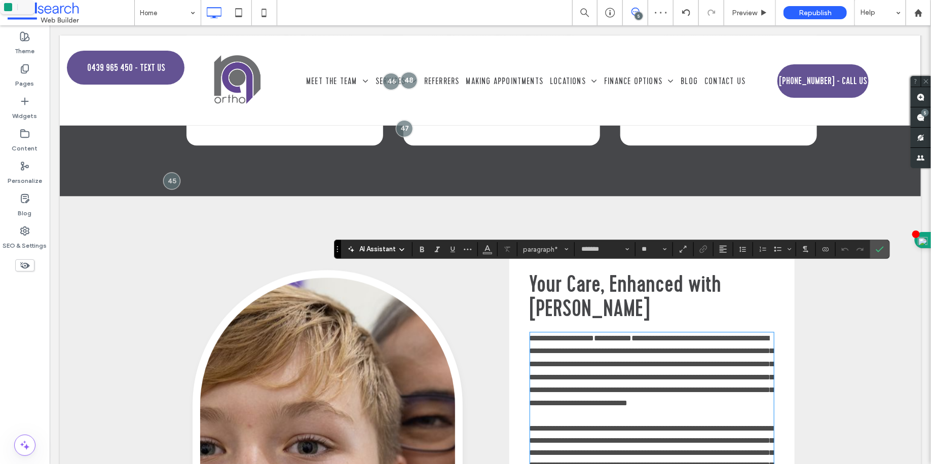
scroll to position [2957, 0]
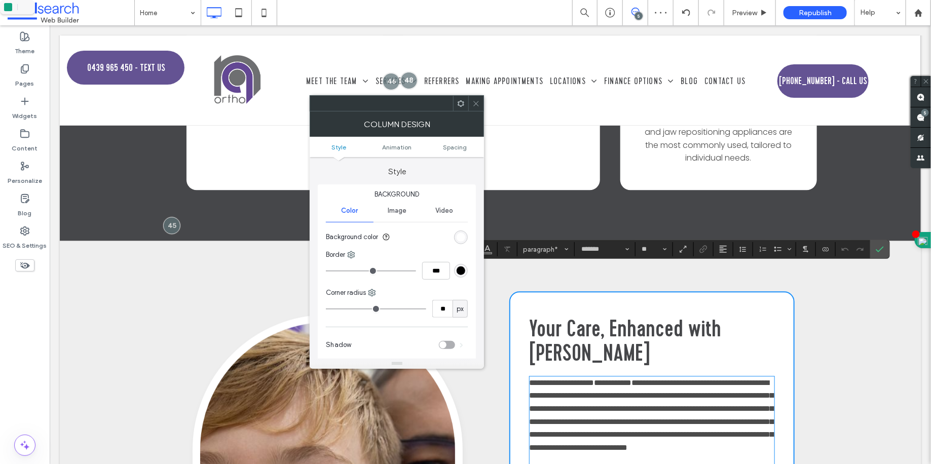
click at [584, 313] on strong "Your Care, Enhanced with [PERSON_NAME]" at bounding box center [625, 340] width 192 height 54
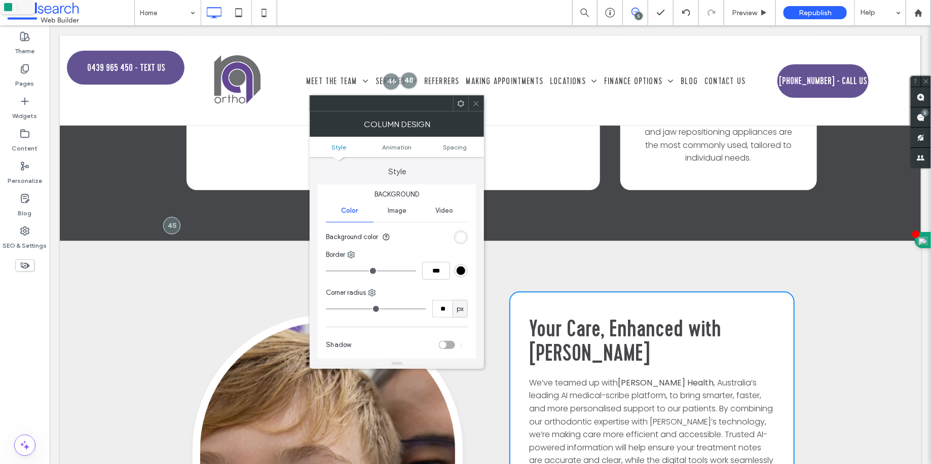
click at [475, 102] on icon at bounding box center [476, 104] width 8 height 8
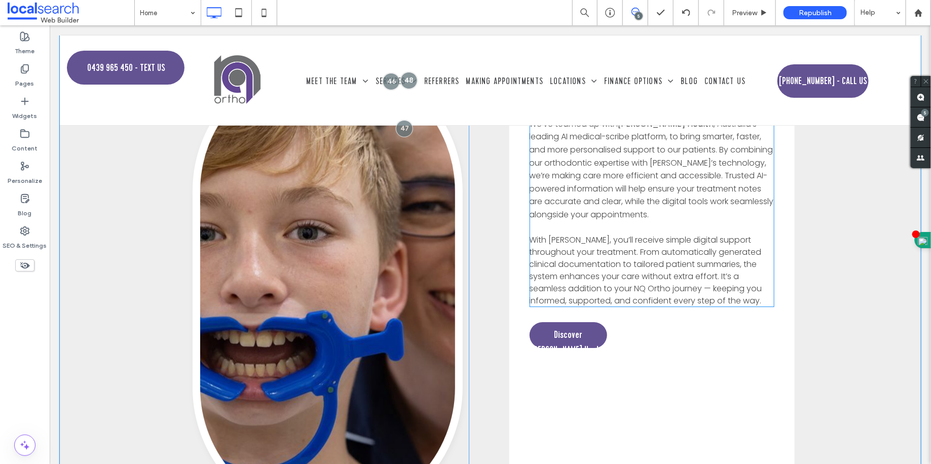
scroll to position [3230, 0]
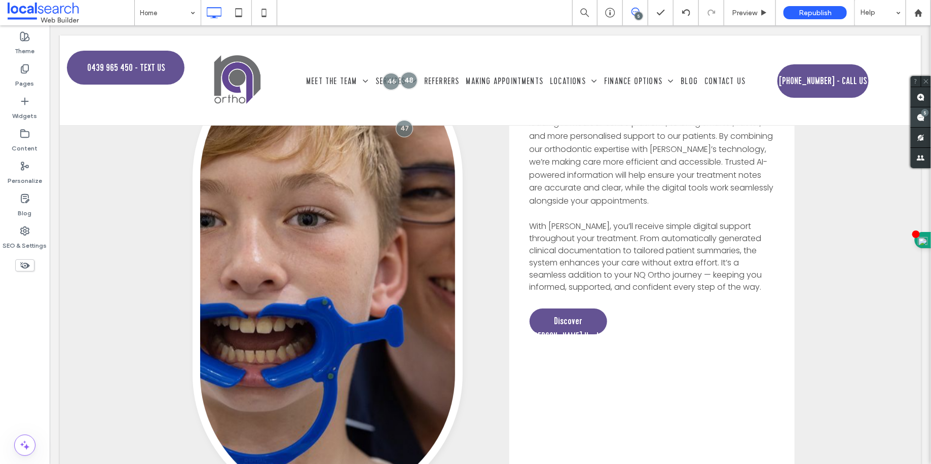
click at [925, 116] on div "5" at bounding box center [925, 113] width 8 height 8
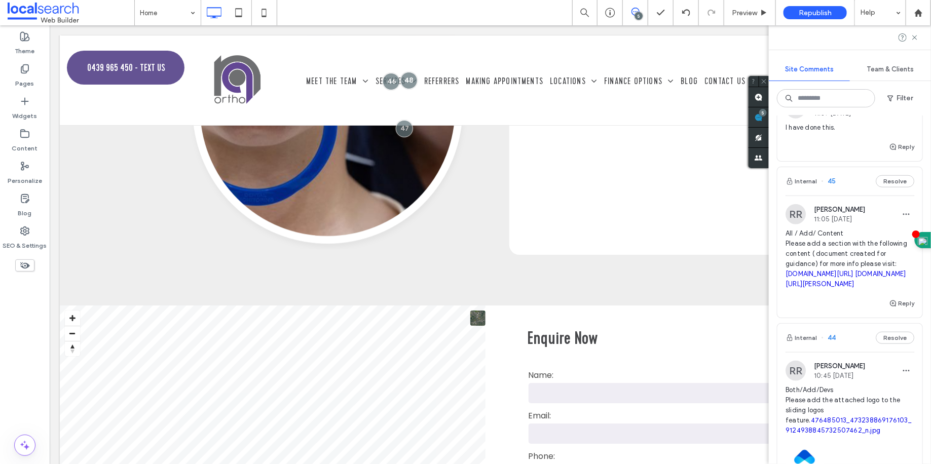
scroll to position [478, 0]
click at [892, 310] on button "Reply" at bounding box center [901, 304] width 25 height 12
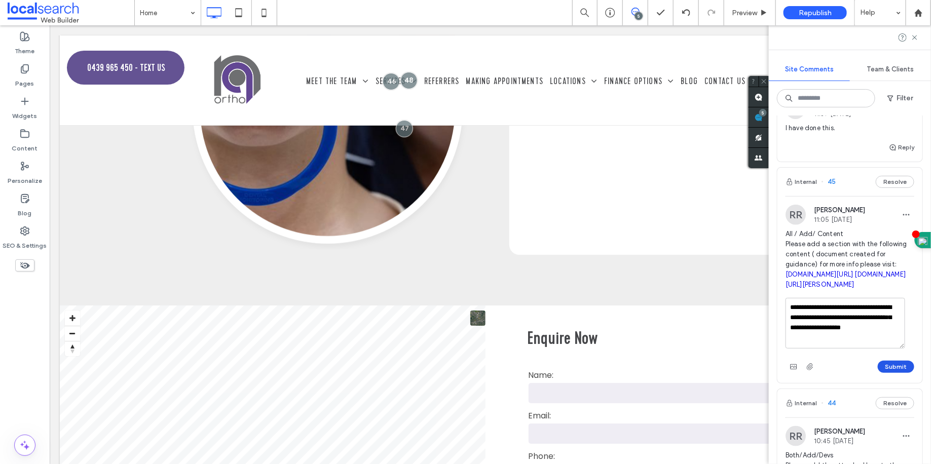
type textarea "**********"
click at [885, 373] on button "Submit" at bounding box center [896, 367] width 36 height 12
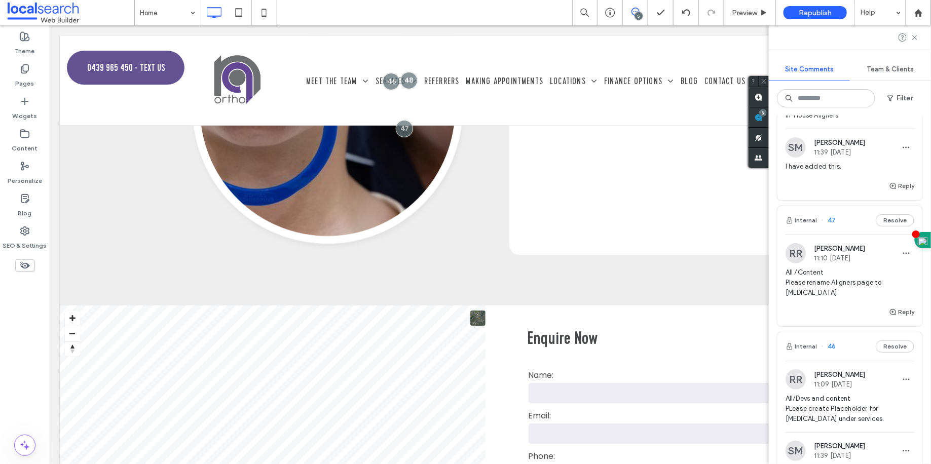
scroll to position [113, 0]
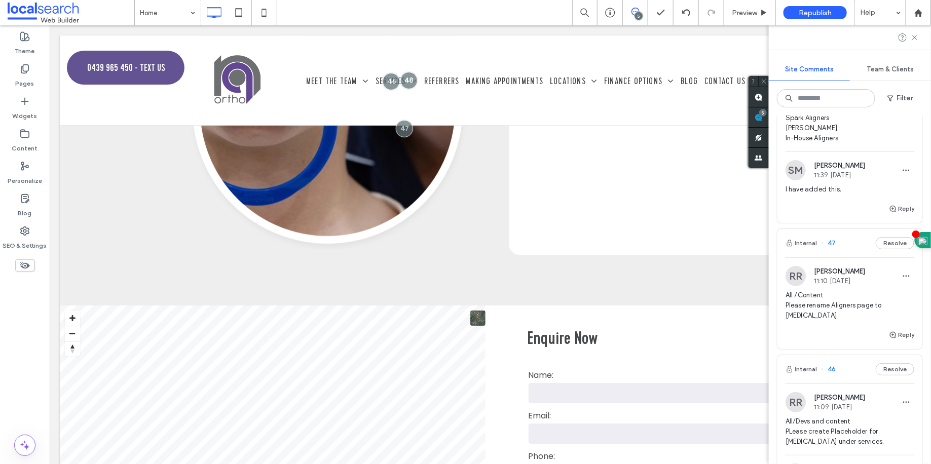
click at [854, 321] on span "All /Content Please rename Aligners page to [MEDICAL_DATA]" at bounding box center [850, 305] width 129 height 30
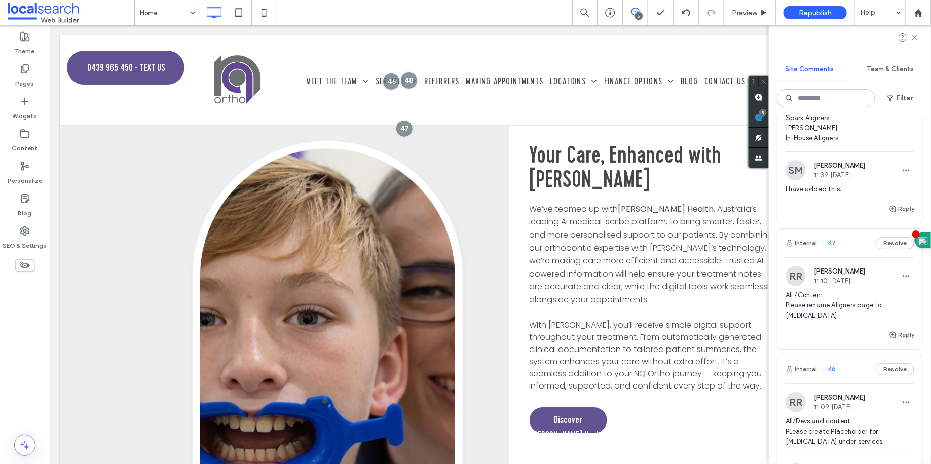
scroll to position [1813, 0]
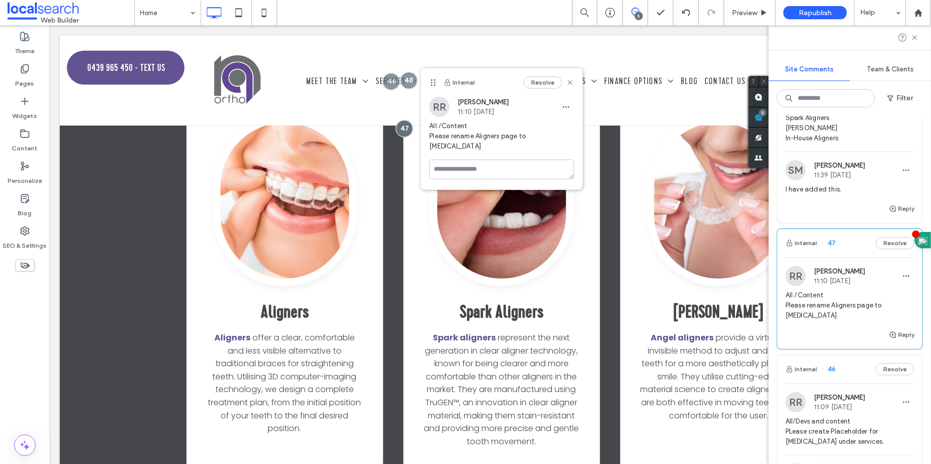
click at [849, 317] on span "All /Content Please rename Aligners page to [MEDICAL_DATA]" at bounding box center [850, 305] width 129 height 30
click at [839, 346] on div "Reply" at bounding box center [849, 339] width 145 height 20
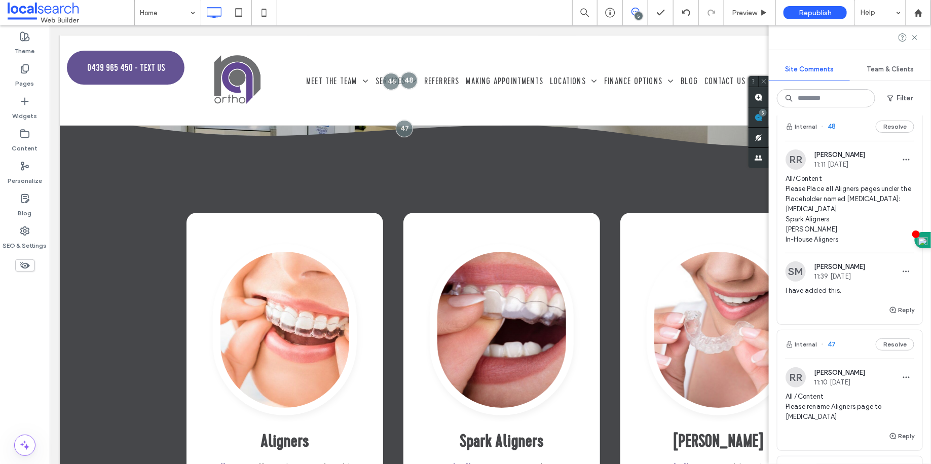
scroll to position [81, 0]
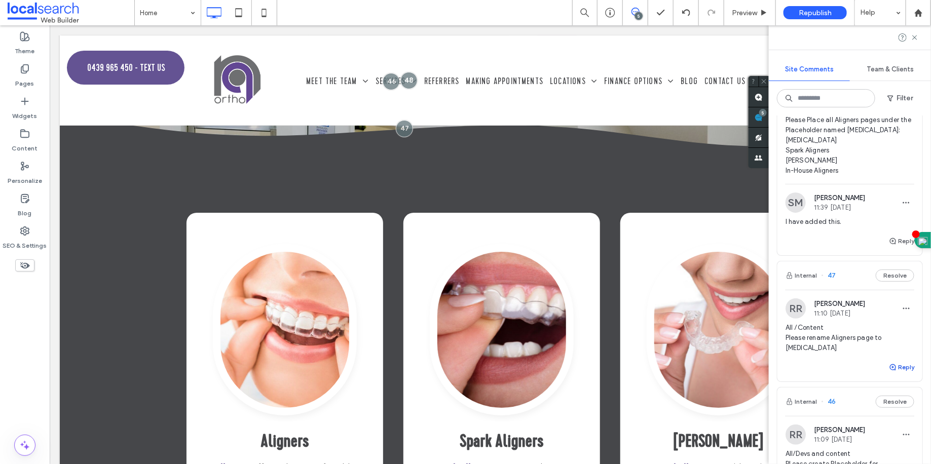
click at [896, 374] on button "Reply" at bounding box center [901, 367] width 25 height 12
type textarea "**********"
click at [880, 436] on button "Submit" at bounding box center [896, 430] width 36 height 12
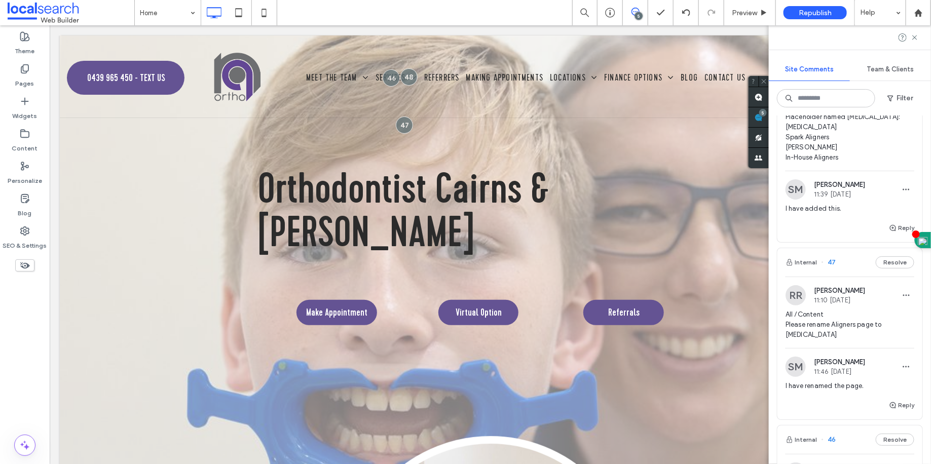
scroll to position [0, 0]
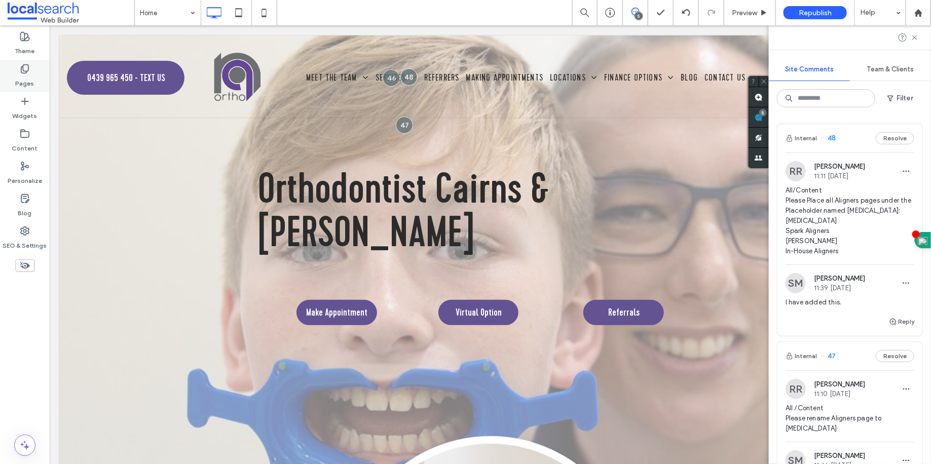
click at [49, 88] on div "Pages" at bounding box center [25, 76] width 50 height 32
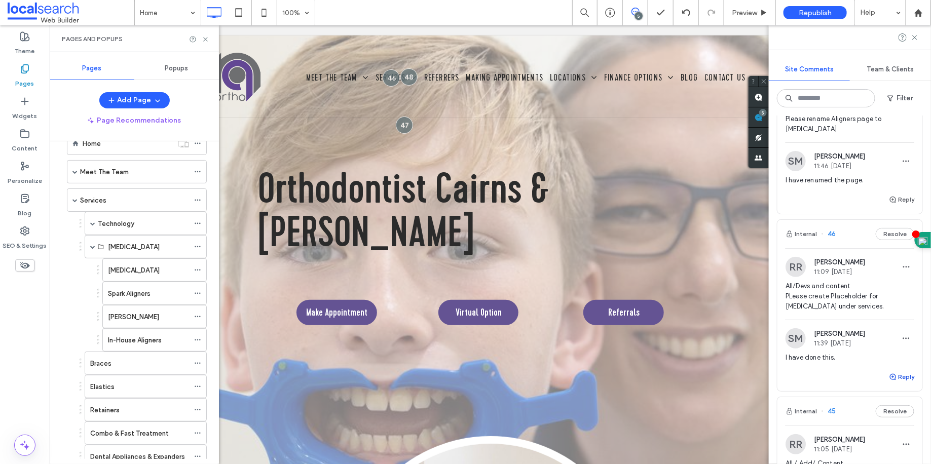
scroll to position [190, 0]
